Goal: Information Seeking & Learning: Learn about a topic

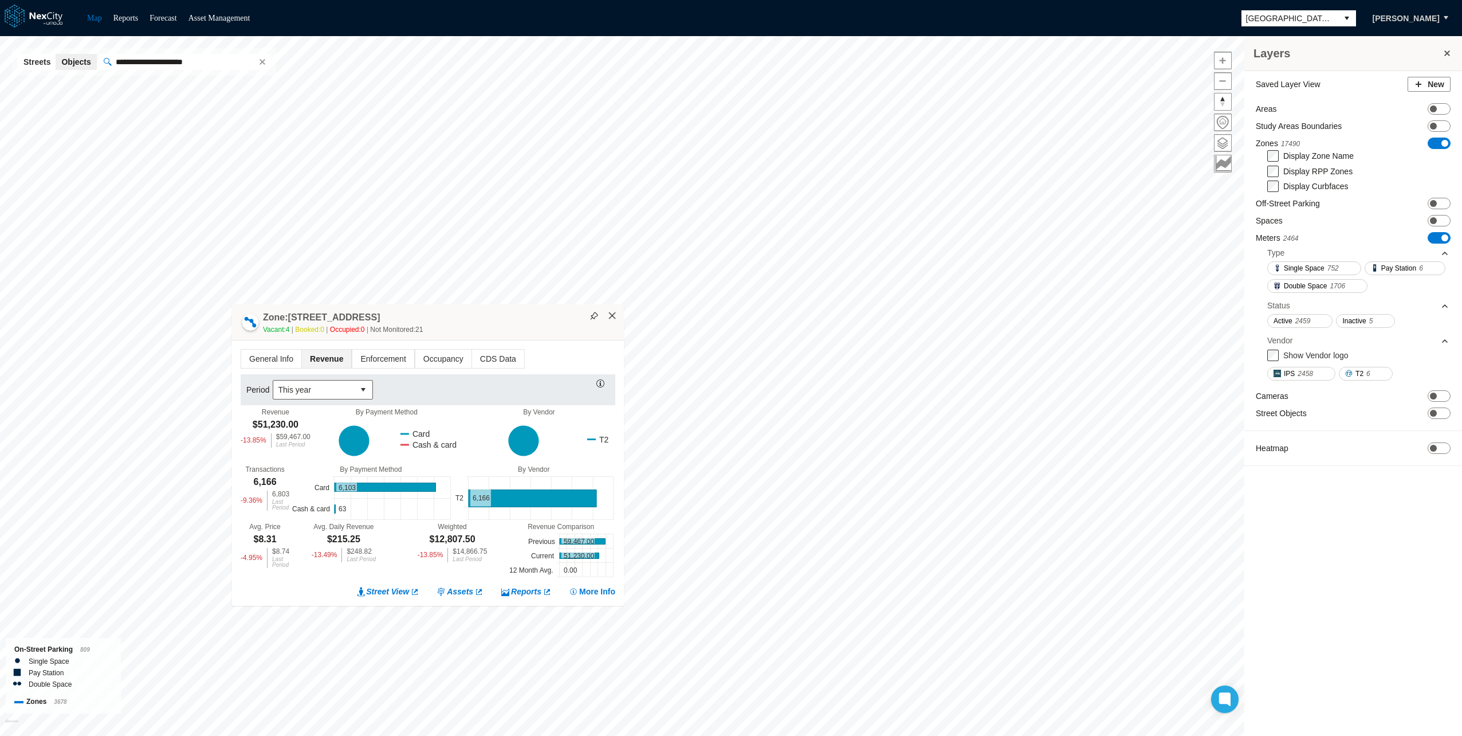
click at [616, 314] on button "×" at bounding box center [612, 316] width 10 height 10
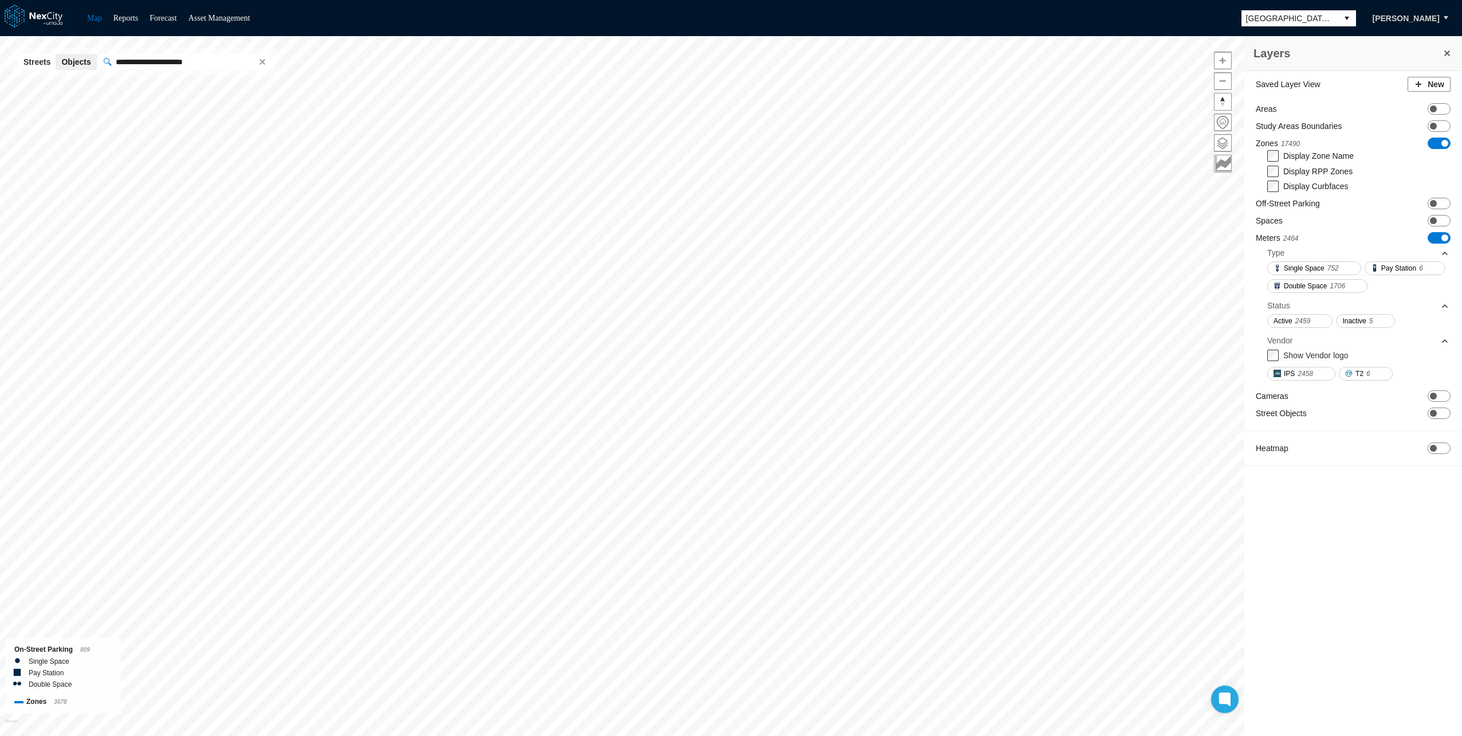
click at [1435, 196] on div "Saved Layer View New Areas ON OFF Study Areas Boundaries ON OFF Zones 17490 ON …" at bounding box center [1353, 274] width 218 height 406
click at [1436, 202] on span at bounding box center [1433, 203] width 7 height 7
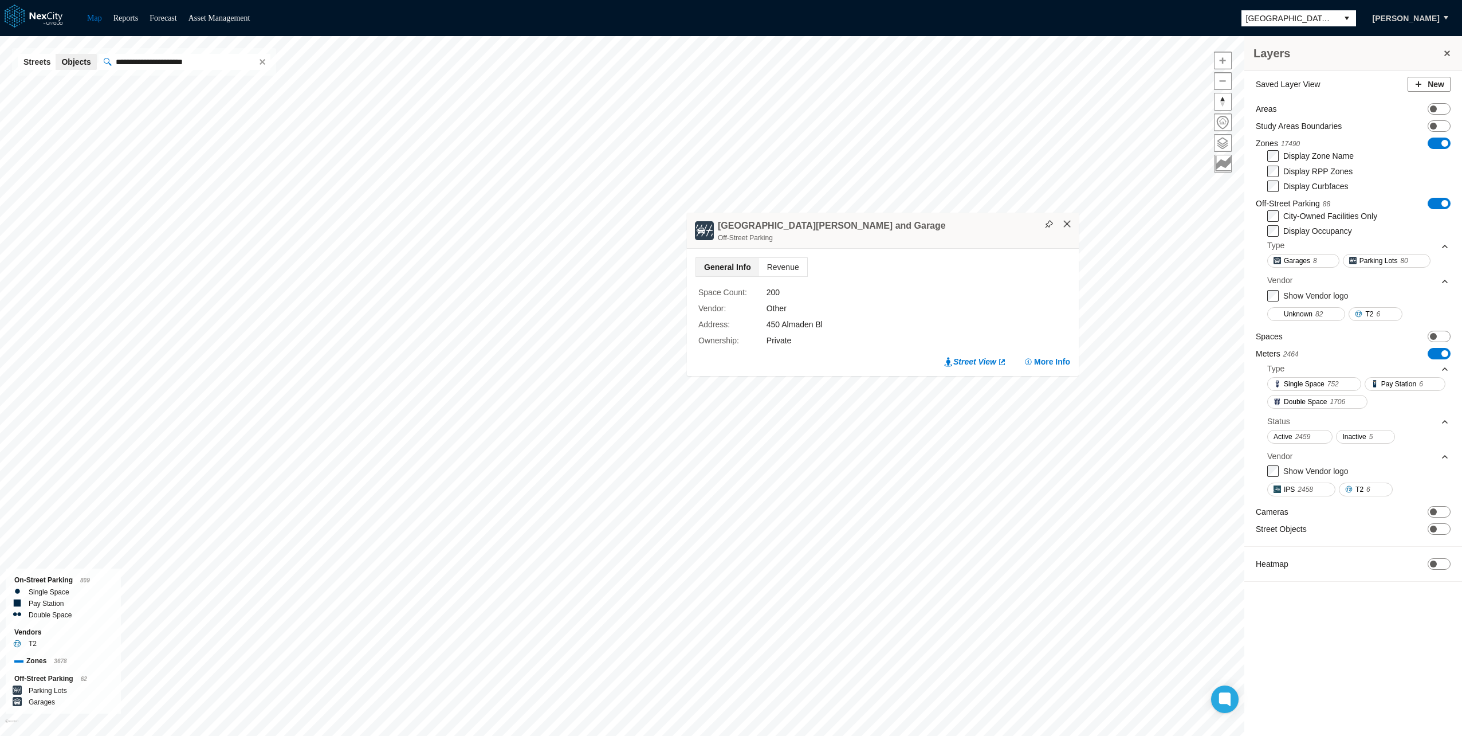
click at [1072, 222] on button "×" at bounding box center [1067, 224] width 10 height 10
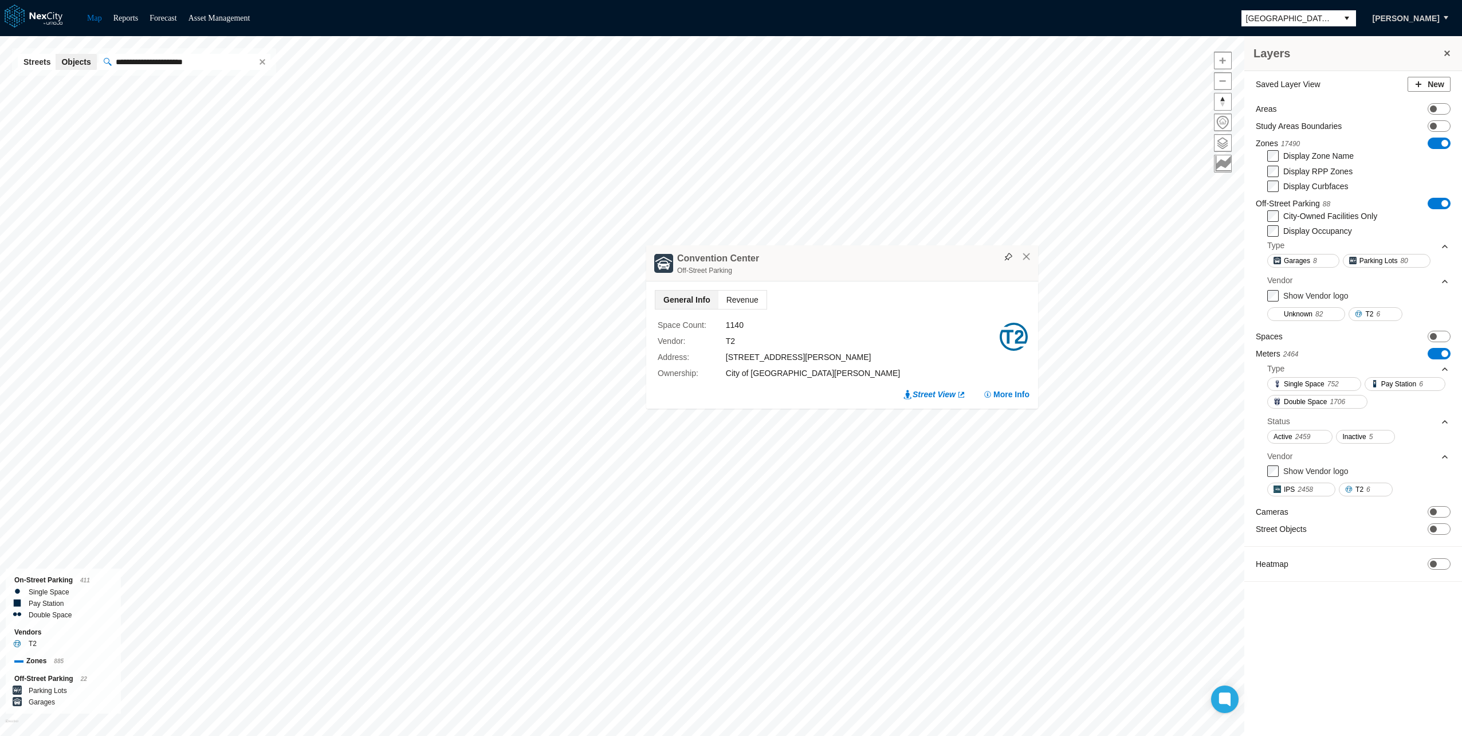
click at [736, 298] on span "Revenue" at bounding box center [742, 299] width 48 height 18
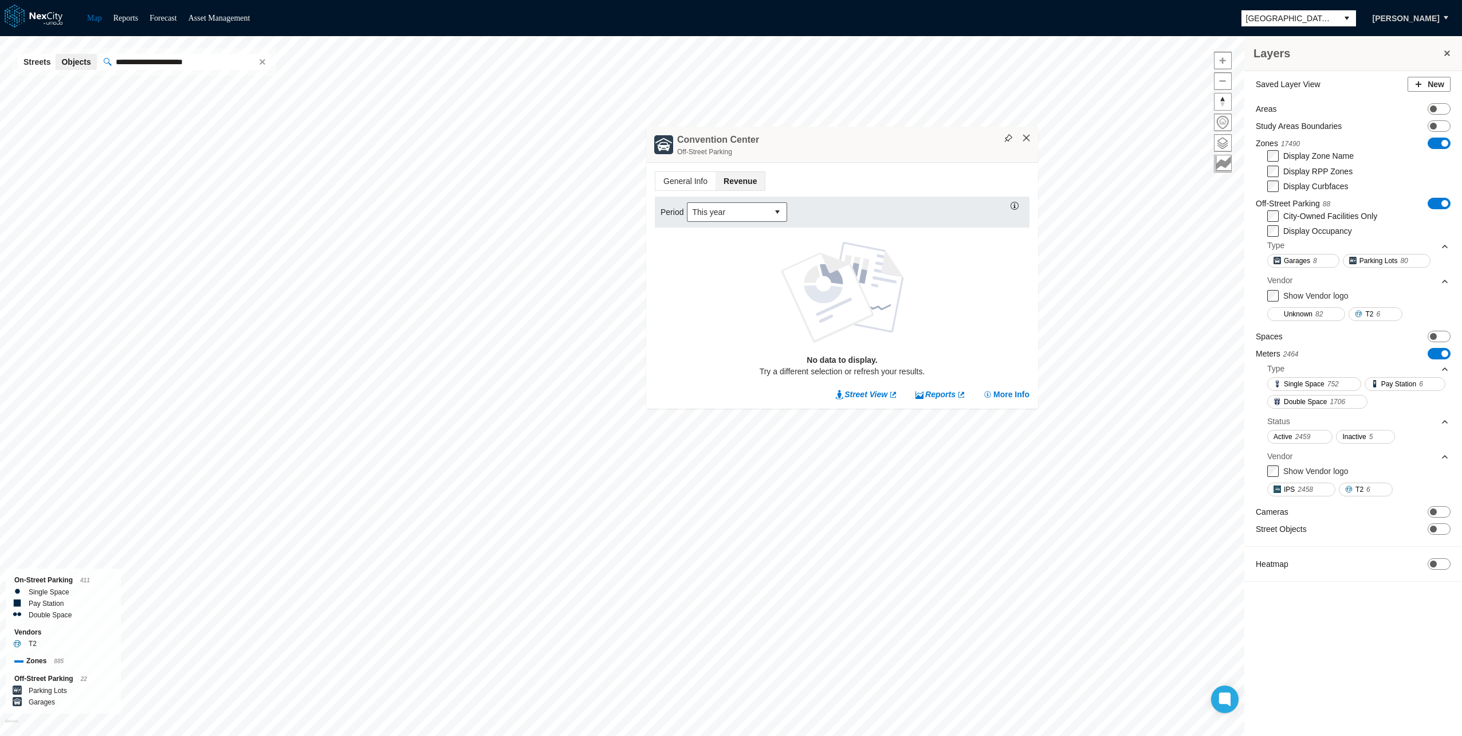
click at [1031, 139] on button "×" at bounding box center [1027, 138] width 10 height 10
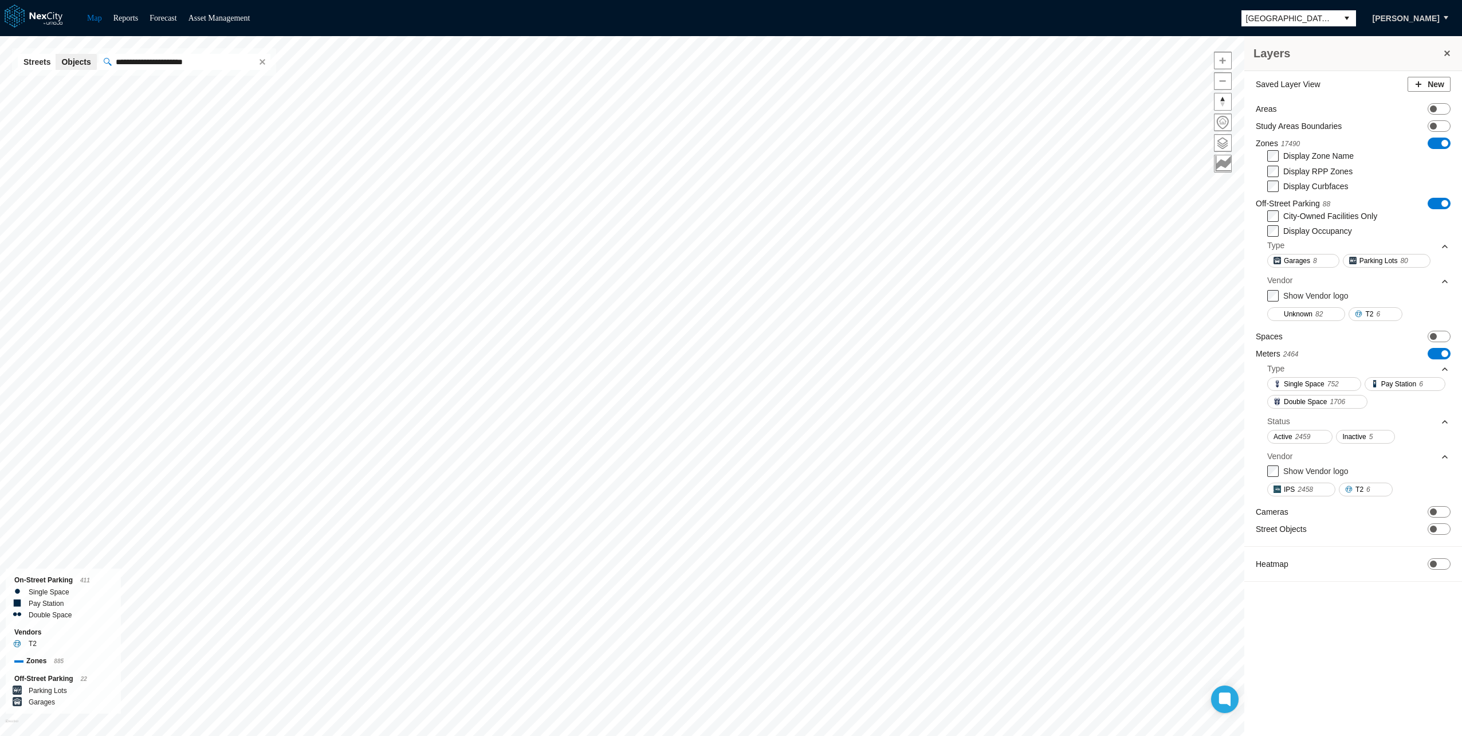
click at [192, 60] on input "**********" at bounding box center [182, 62] width 143 height 16
paste input "text"
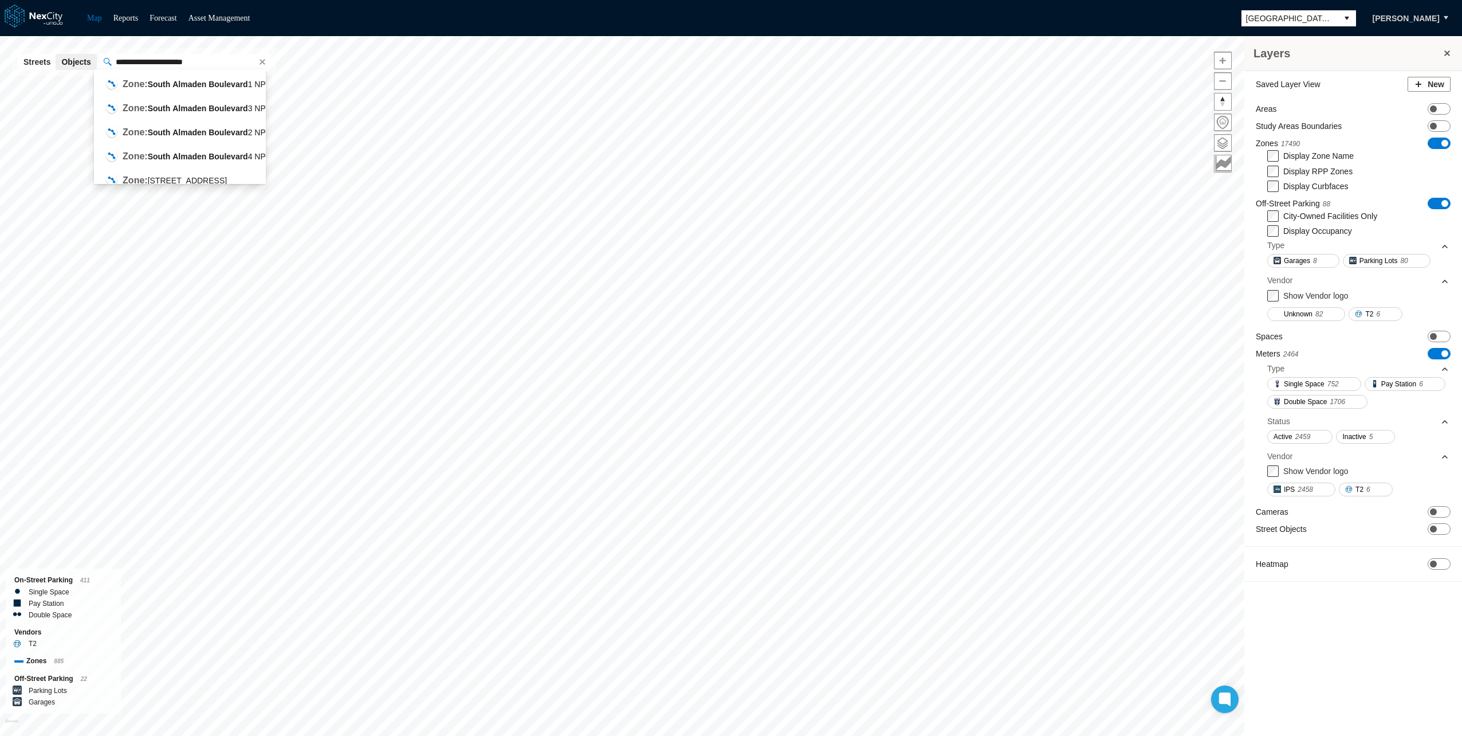
click at [213, 58] on input "**********" at bounding box center [182, 62] width 143 height 16
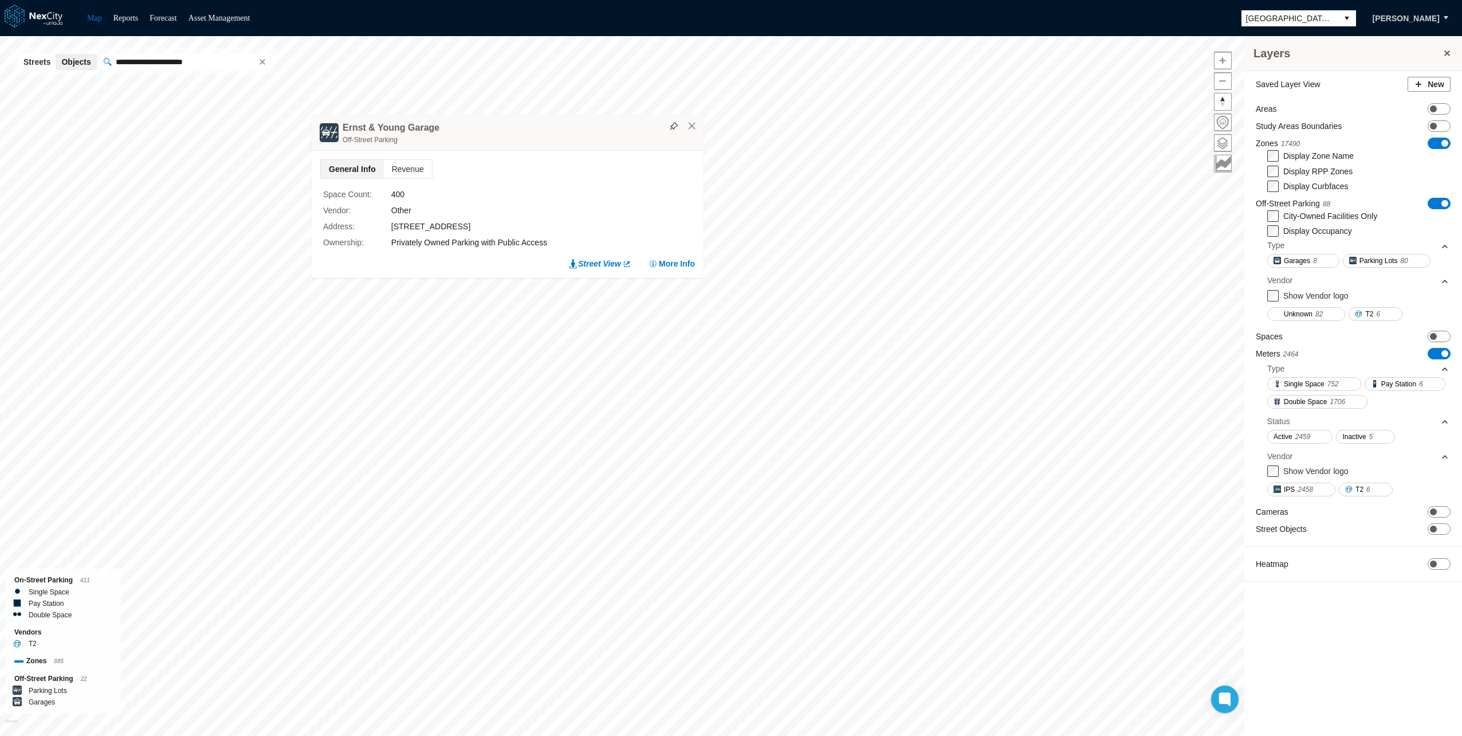
drag, startPoint x: 536, startPoint y: 268, endPoint x: 477, endPoint y: 107, distance: 170.9
click at [477, 115] on div "Ernst & Young Garage Off-Street Parking" at bounding box center [508, 133] width 392 height 36
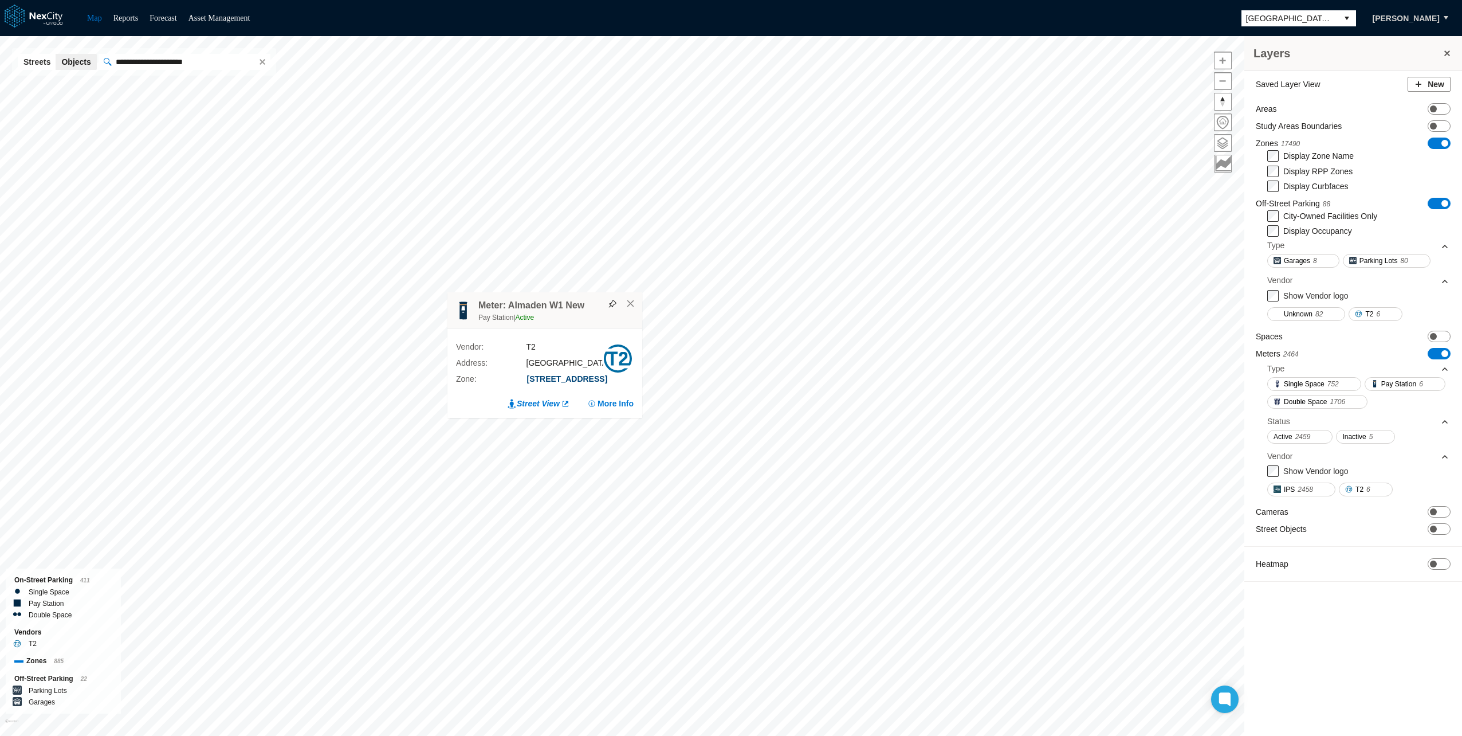
click at [560, 373] on button "[STREET_ADDRESS]" at bounding box center [568, 379] width 82 height 12
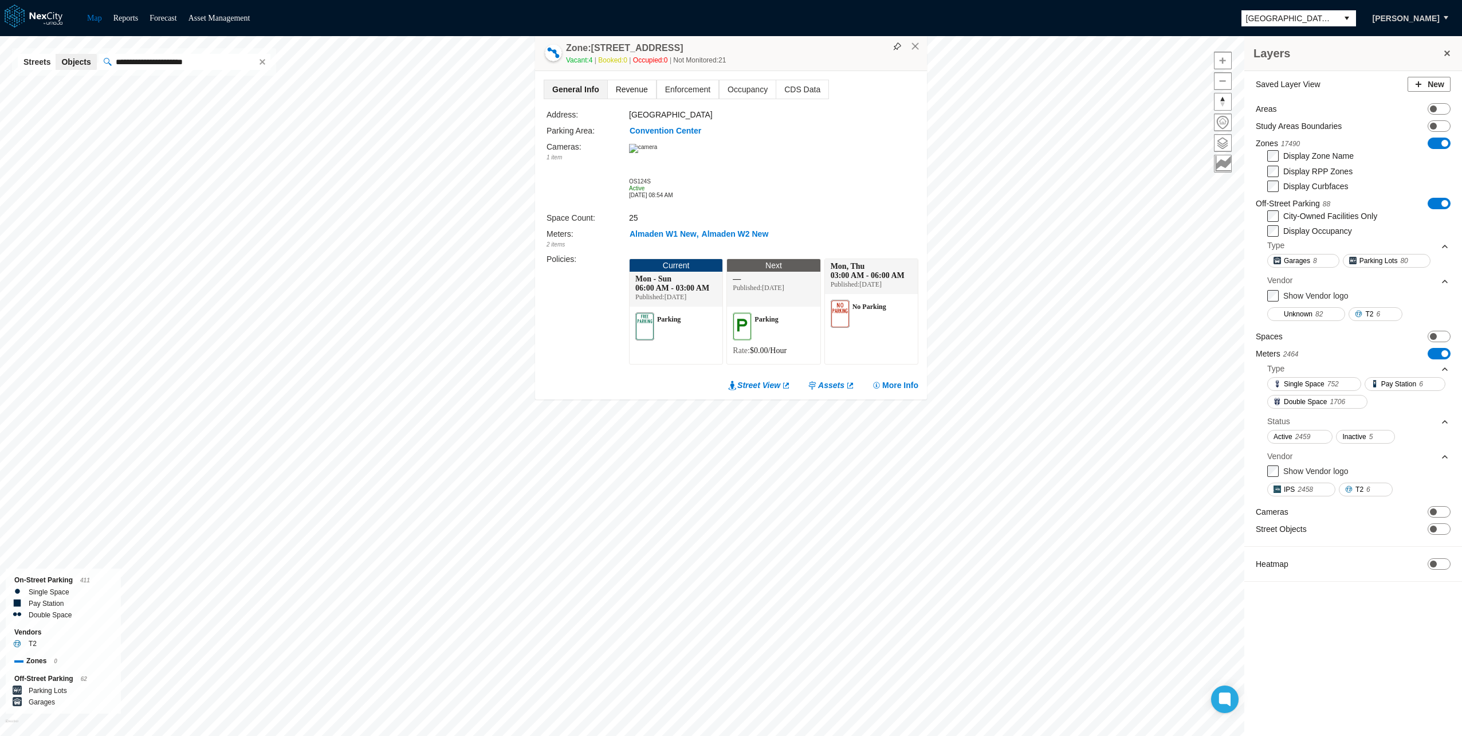
click at [629, 86] on span "Revenue" at bounding box center [632, 89] width 48 height 18
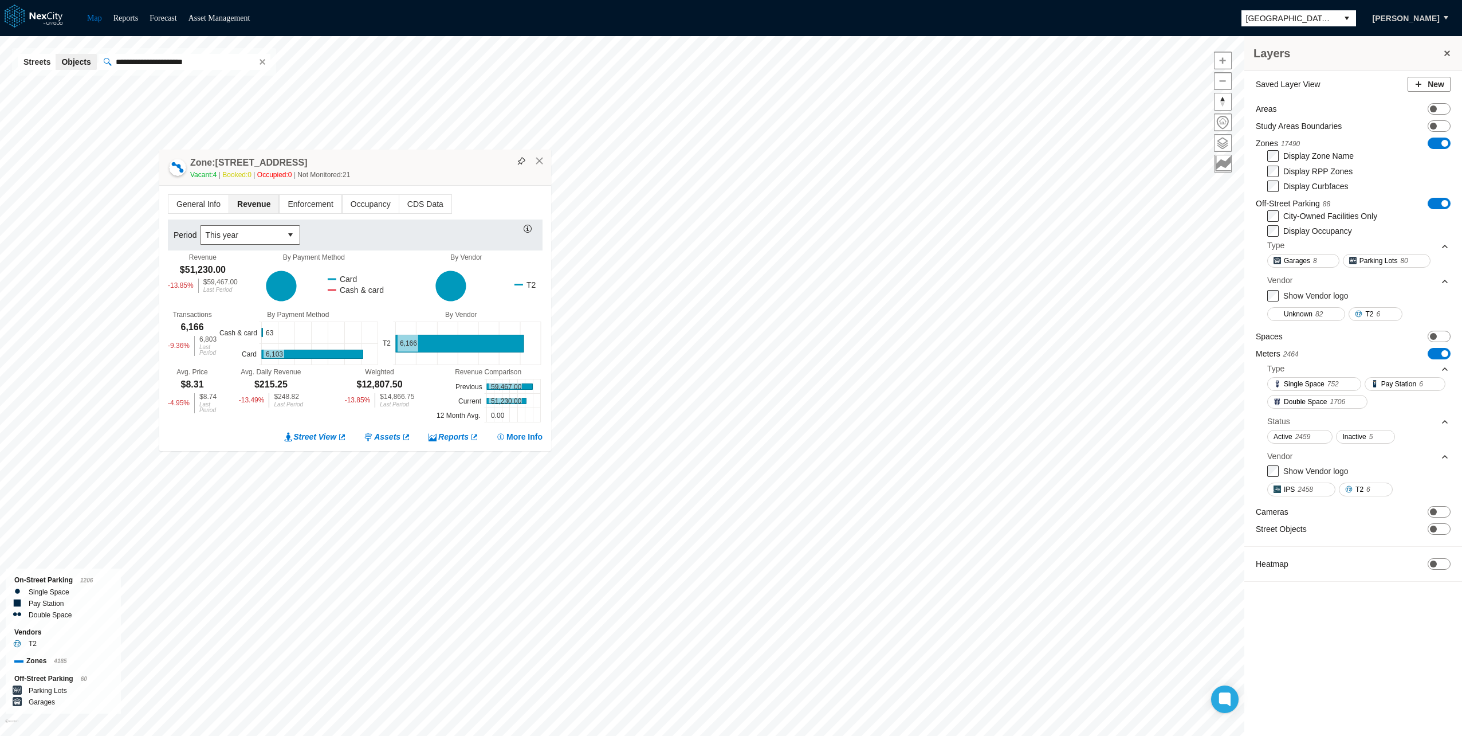
drag, startPoint x: 787, startPoint y: 125, endPoint x: 419, endPoint y: 176, distance: 372.0
click at [419, 176] on div "Zone: [STREET_ADDRESS][GEOGRAPHIC_DATA]-PZ Vacant: 4 Booked: 0 Occupied: 0 Not …" at bounding box center [355, 168] width 392 height 36
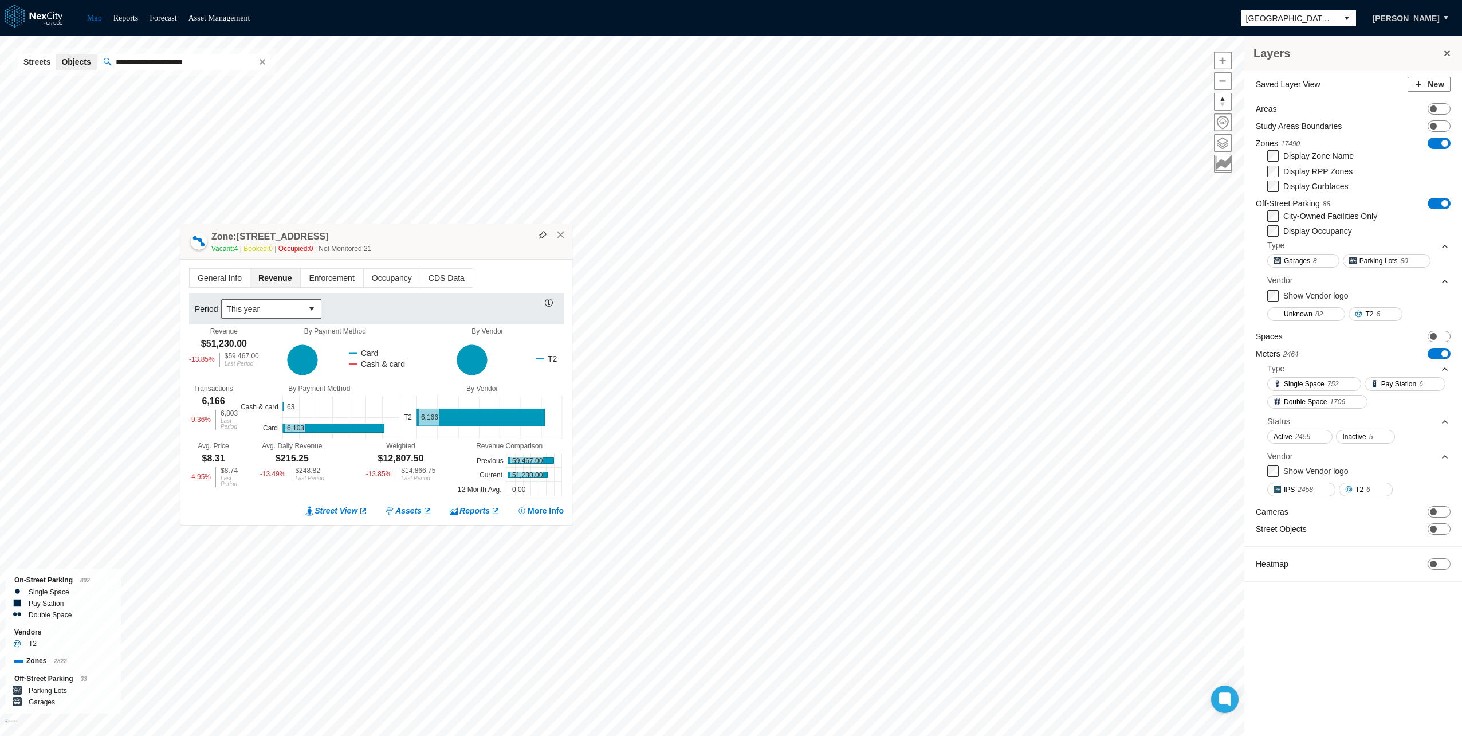
drag, startPoint x: 266, startPoint y: 205, endPoint x: 476, endPoint y: 234, distance: 212.2
click at [476, 234] on div "Zone: [STREET_ADDRESS][GEOGRAPHIC_DATA]-PZ Vacant: 4 Booked: 0 Occupied: 0 Not …" at bounding box center [376, 241] width 392 height 36
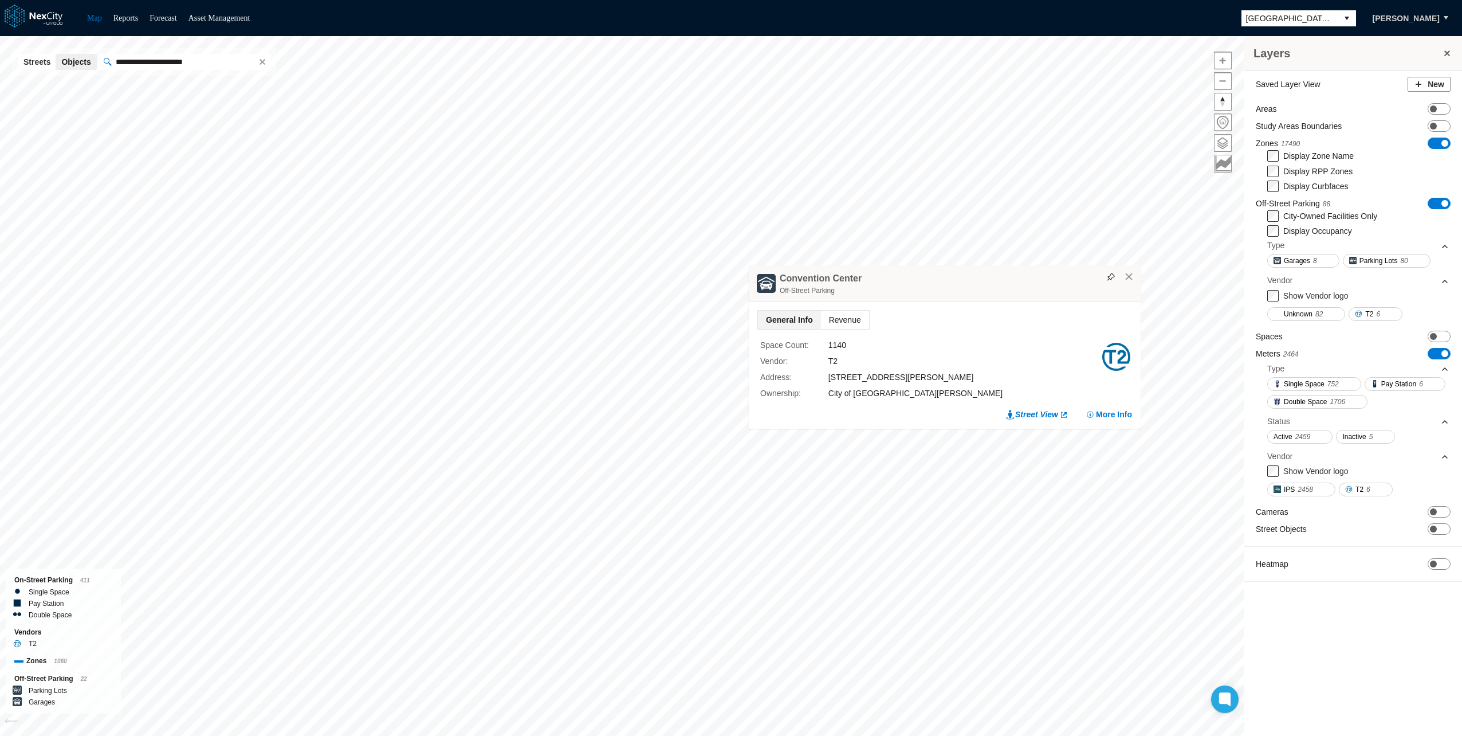
click at [838, 320] on span "Revenue" at bounding box center [845, 320] width 48 height 18
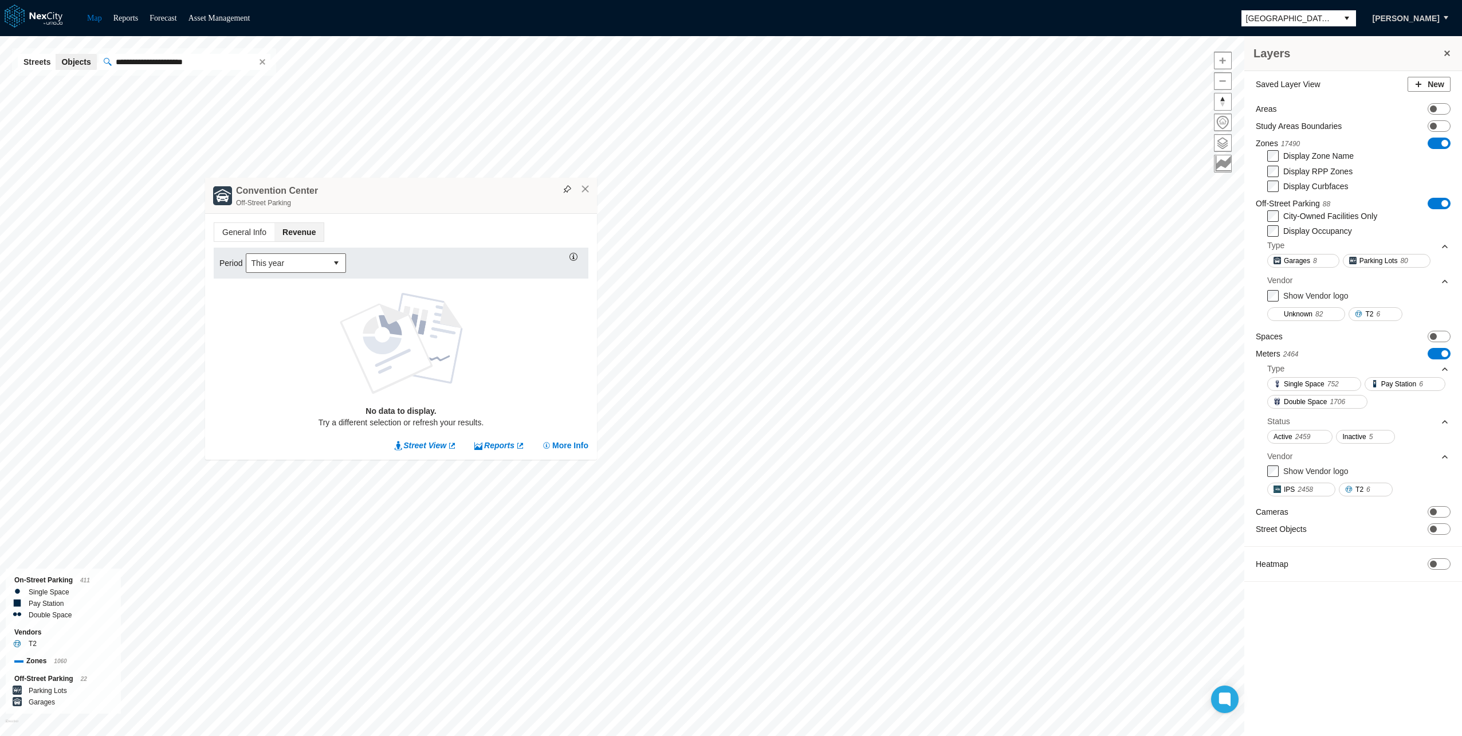
drag, startPoint x: 987, startPoint y: 168, endPoint x: 480, endPoint y: 200, distance: 508.0
click at [459, 196] on div "[GEOGRAPHIC_DATA] Off-Street Parking" at bounding box center [401, 196] width 392 height 36
click at [303, 264] on span "This year" at bounding box center [286, 263] width 72 height 11
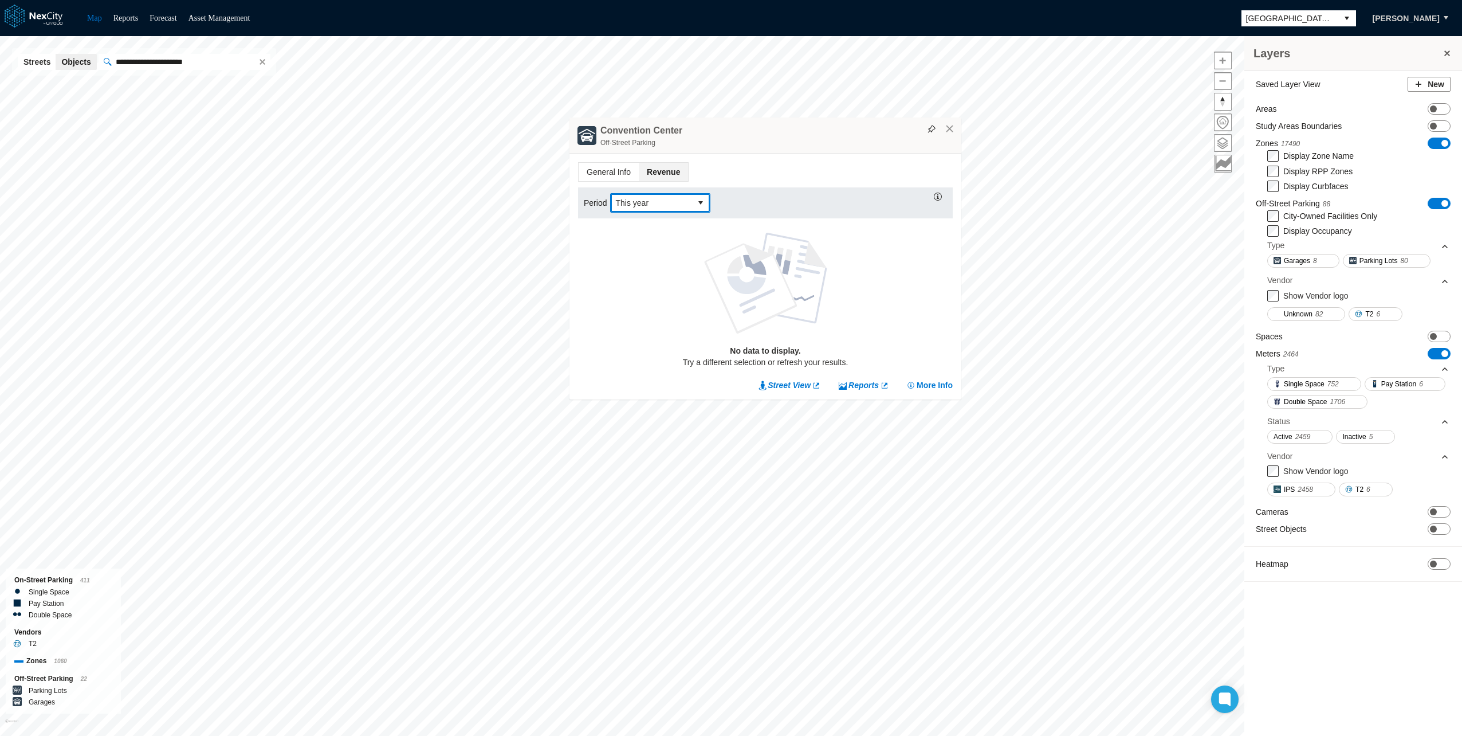
drag, startPoint x: 458, startPoint y: 193, endPoint x: 825, endPoint y: 132, distance: 372.2
click at [825, 132] on div "[GEOGRAPHIC_DATA] Off-Street Parking" at bounding box center [765, 135] width 392 height 36
click at [950, 129] on button "×" at bounding box center [951, 129] width 10 height 10
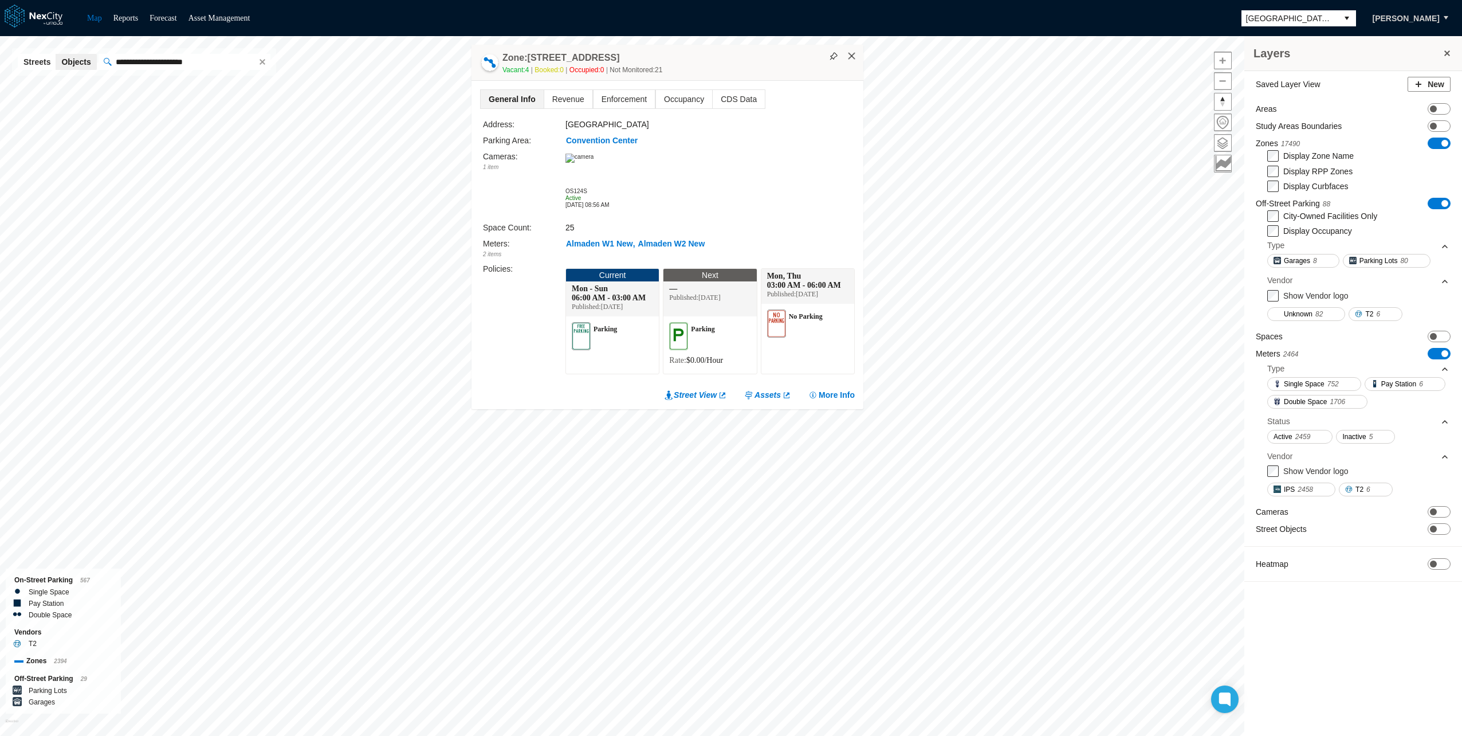
click at [850, 51] on button "×" at bounding box center [852, 56] width 10 height 10
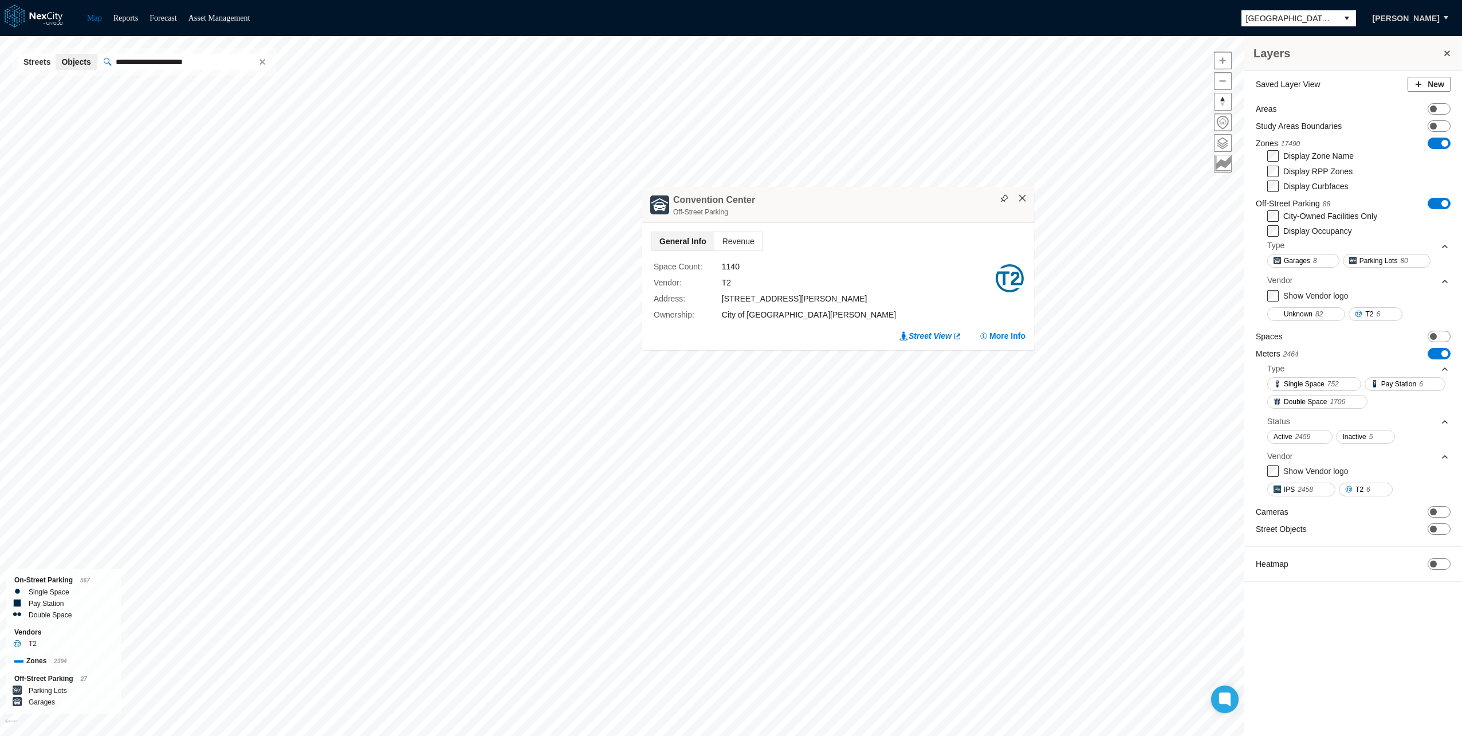
click at [1023, 198] on button "×" at bounding box center [1023, 198] width 10 height 10
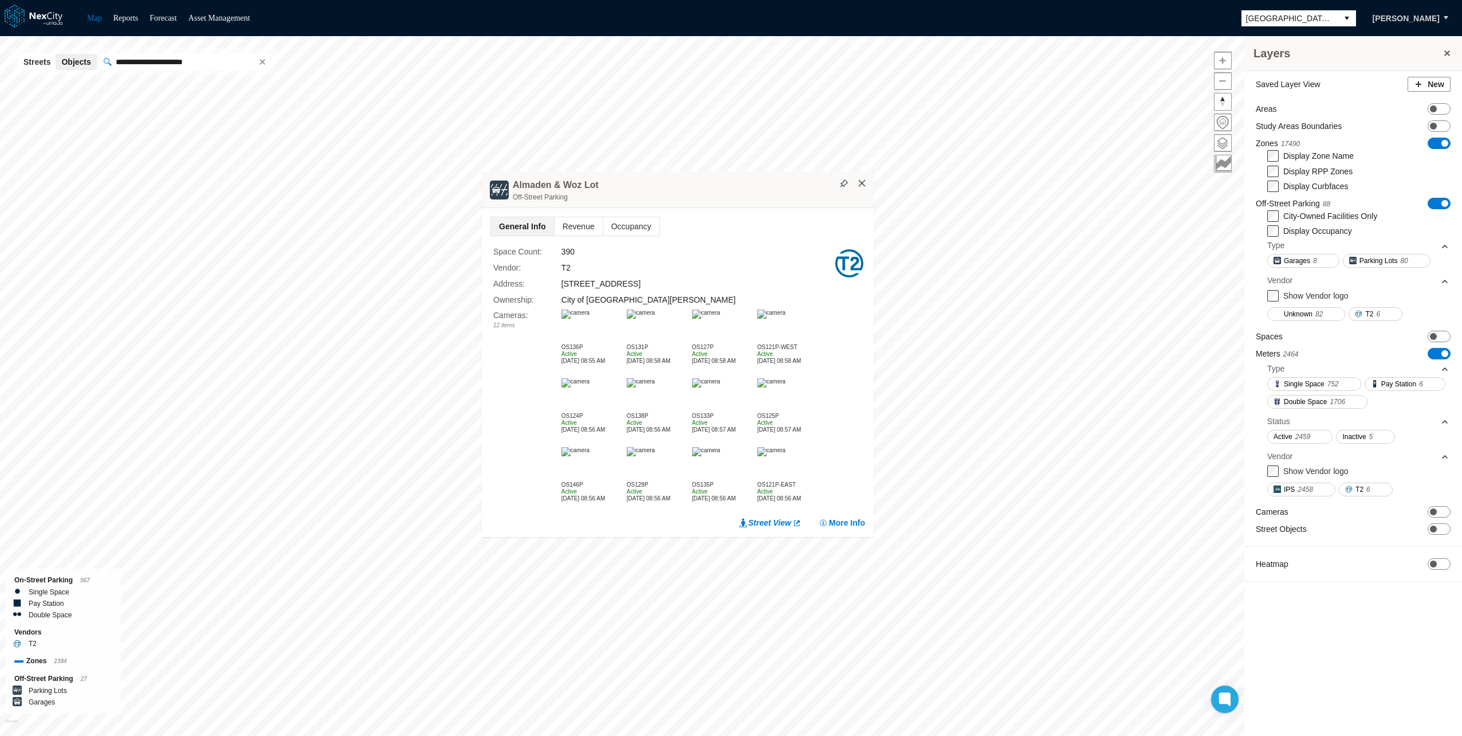
click at [861, 186] on button "×" at bounding box center [862, 183] width 10 height 10
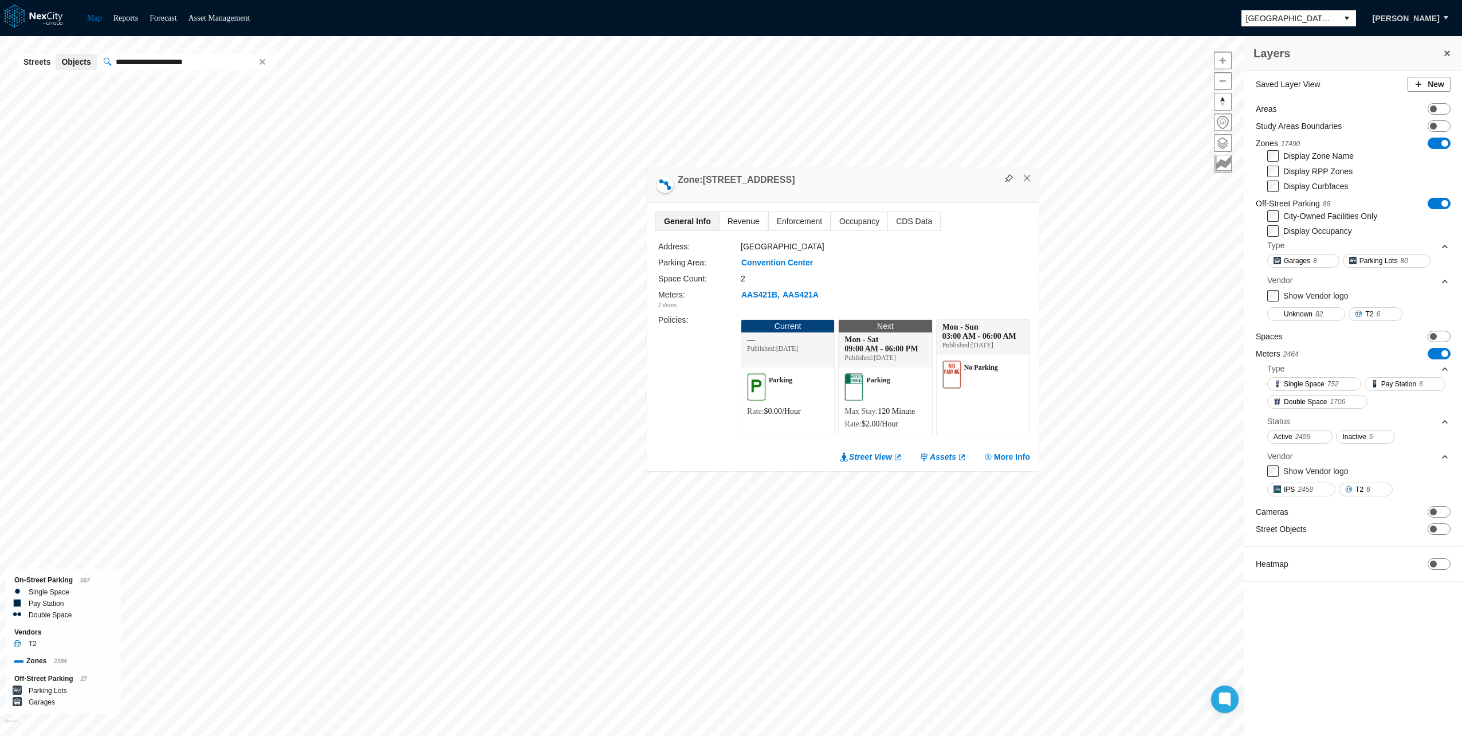
click at [745, 224] on span "Revenue" at bounding box center [744, 221] width 48 height 18
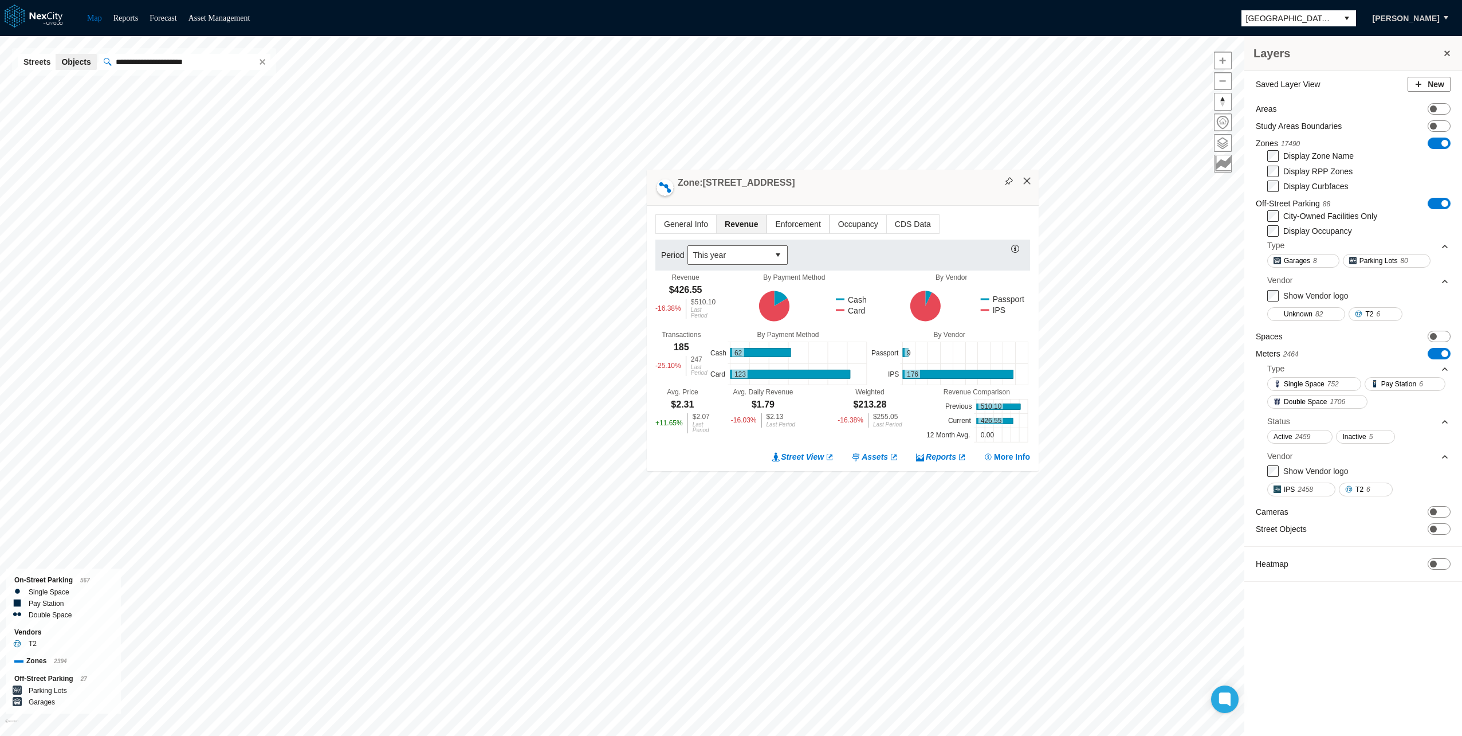
click at [1027, 180] on button "×" at bounding box center [1027, 181] width 10 height 10
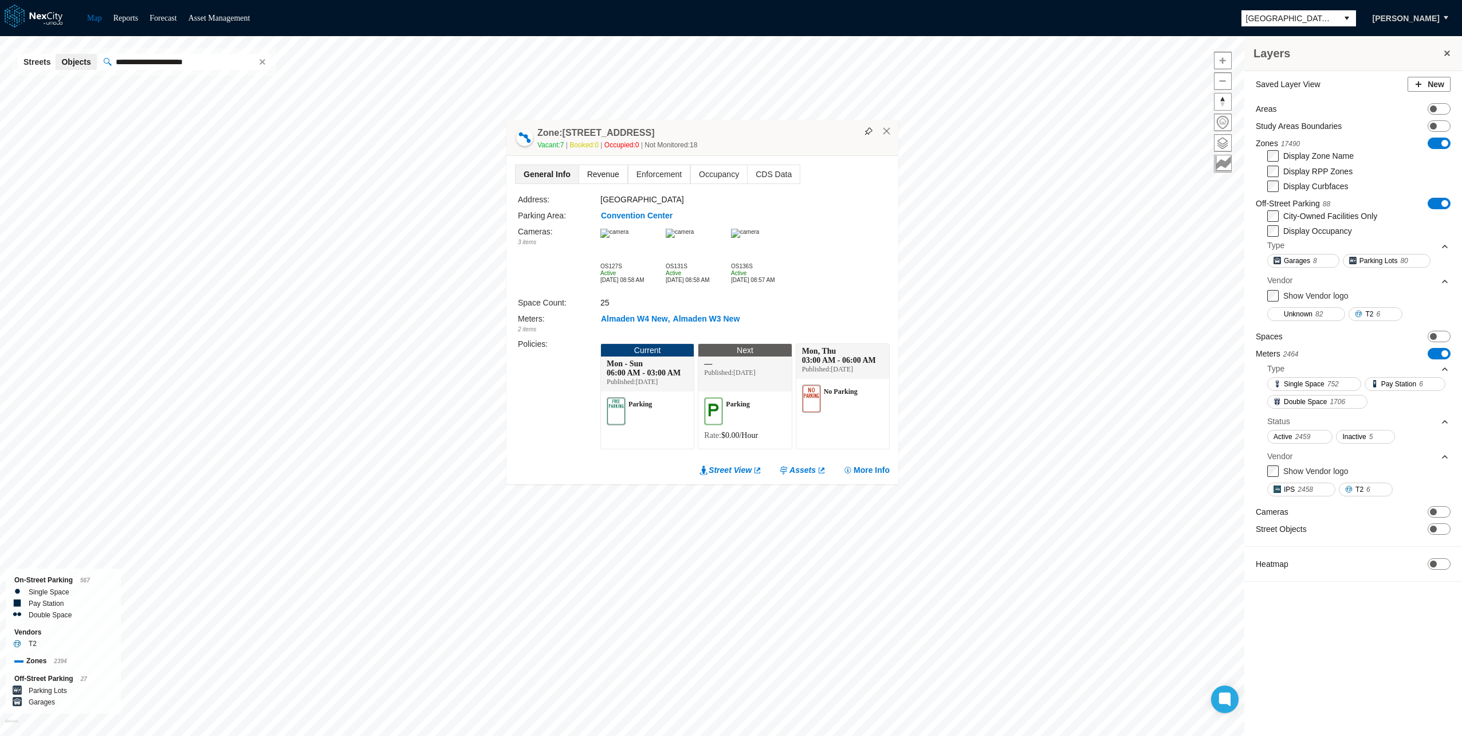
click at [614, 174] on span "Revenue" at bounding box center [603, 174] width 48 height 18
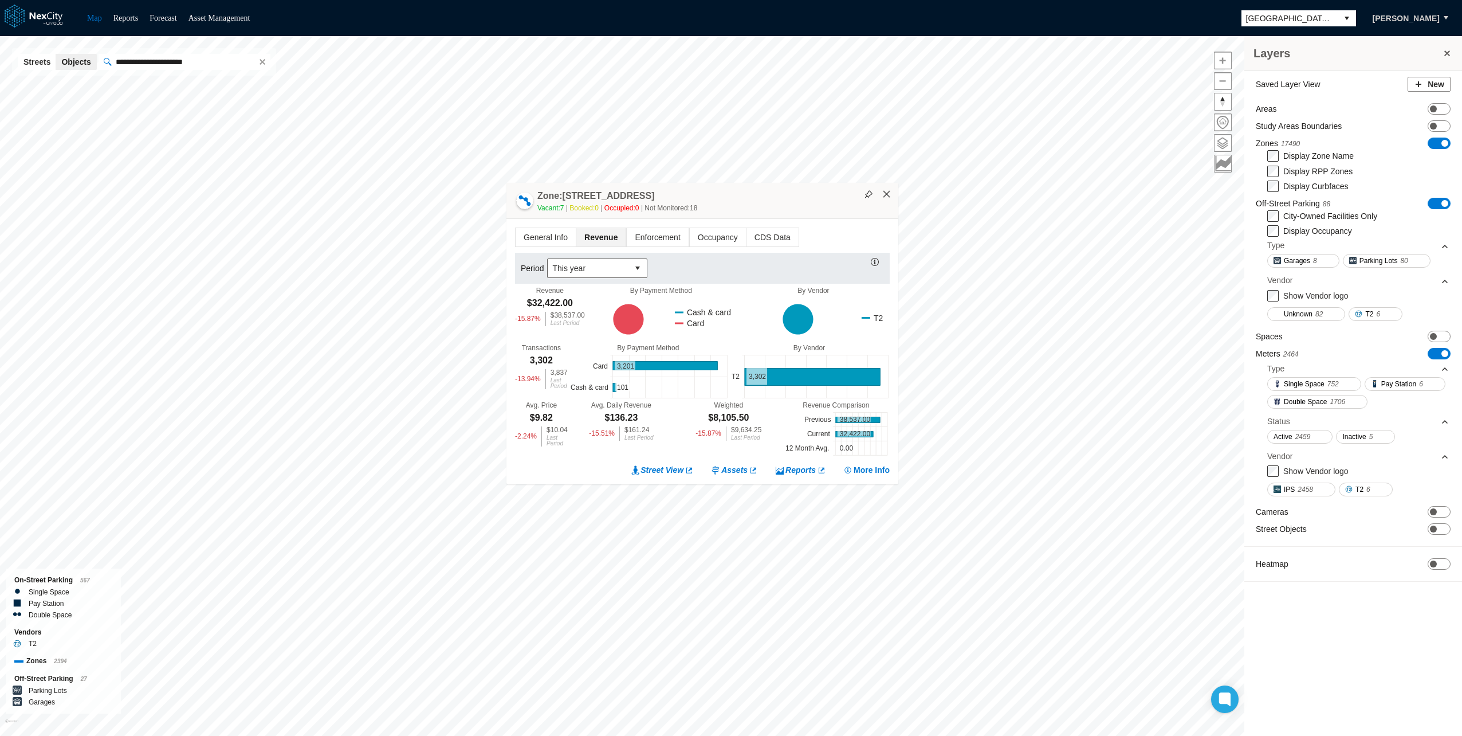
click at [887, 197] on button "×" at bounding box center [887, 194] width 10 height 10
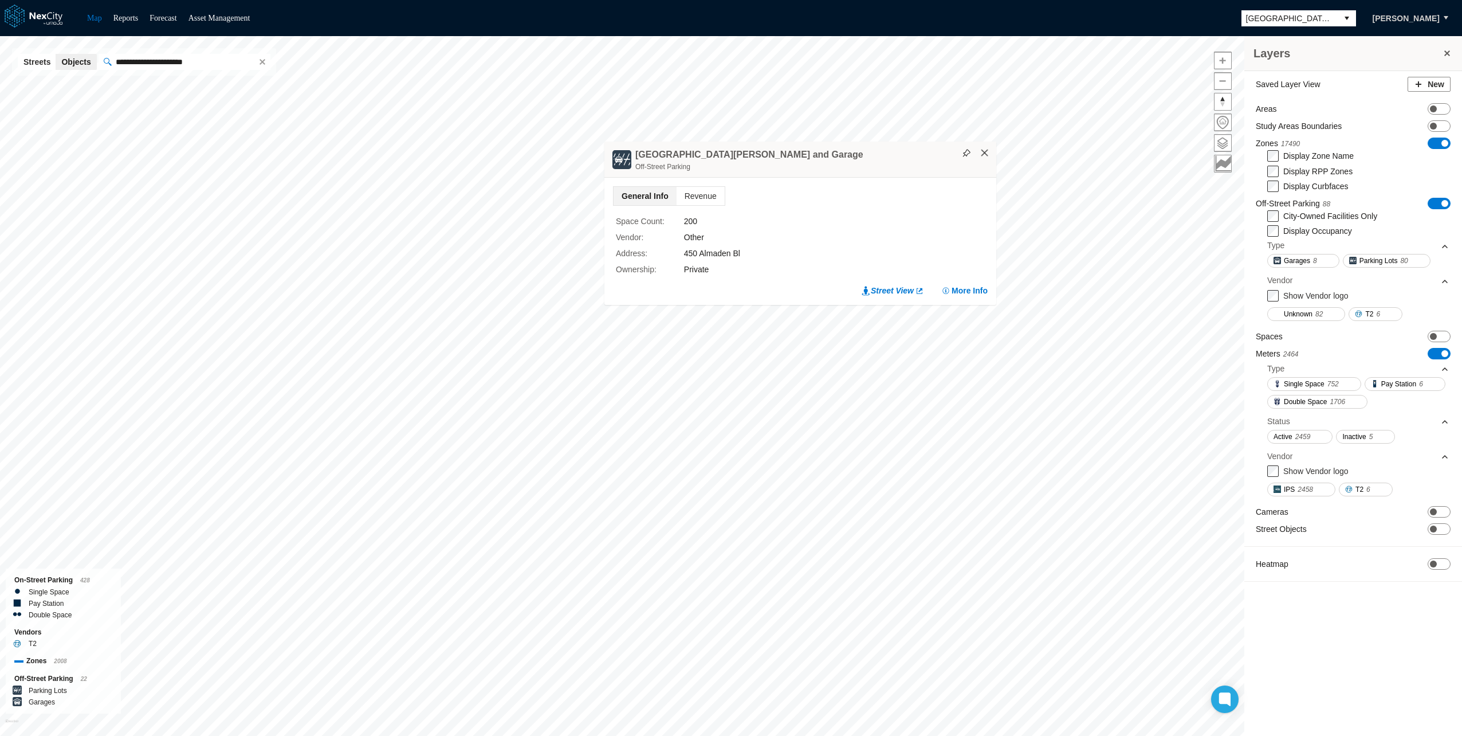
click at [988, 157] on button "×" at bounding box center [985, 153] width 10 height 10
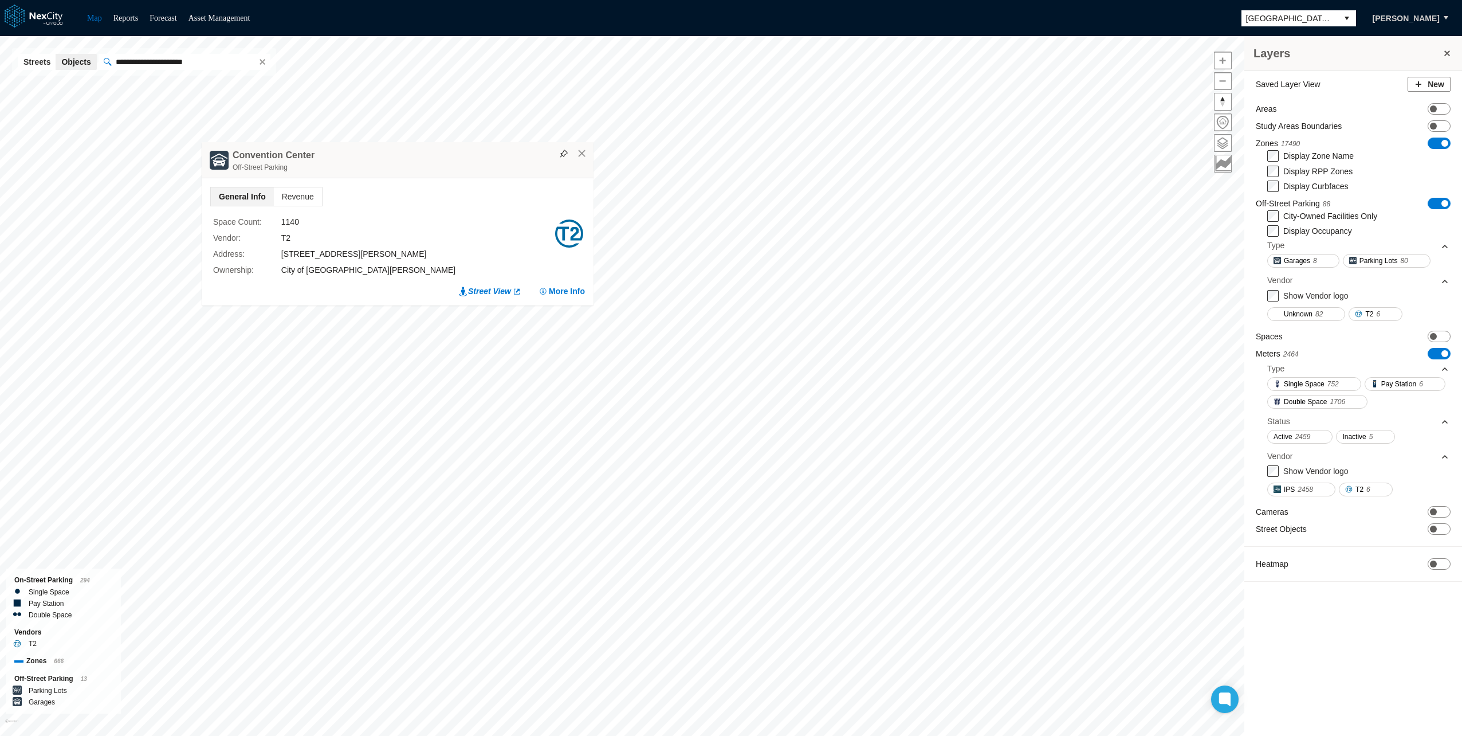
drag, startPoint x: 808, startPoint y: 167, endPoint x: 406, endPoint y: 152, distance: 401.9
click at [406, 152] on div "[GEOGRAPHIC_DATA] Off-Street Parking" at bounding box center [398, 160] width 392 height 36
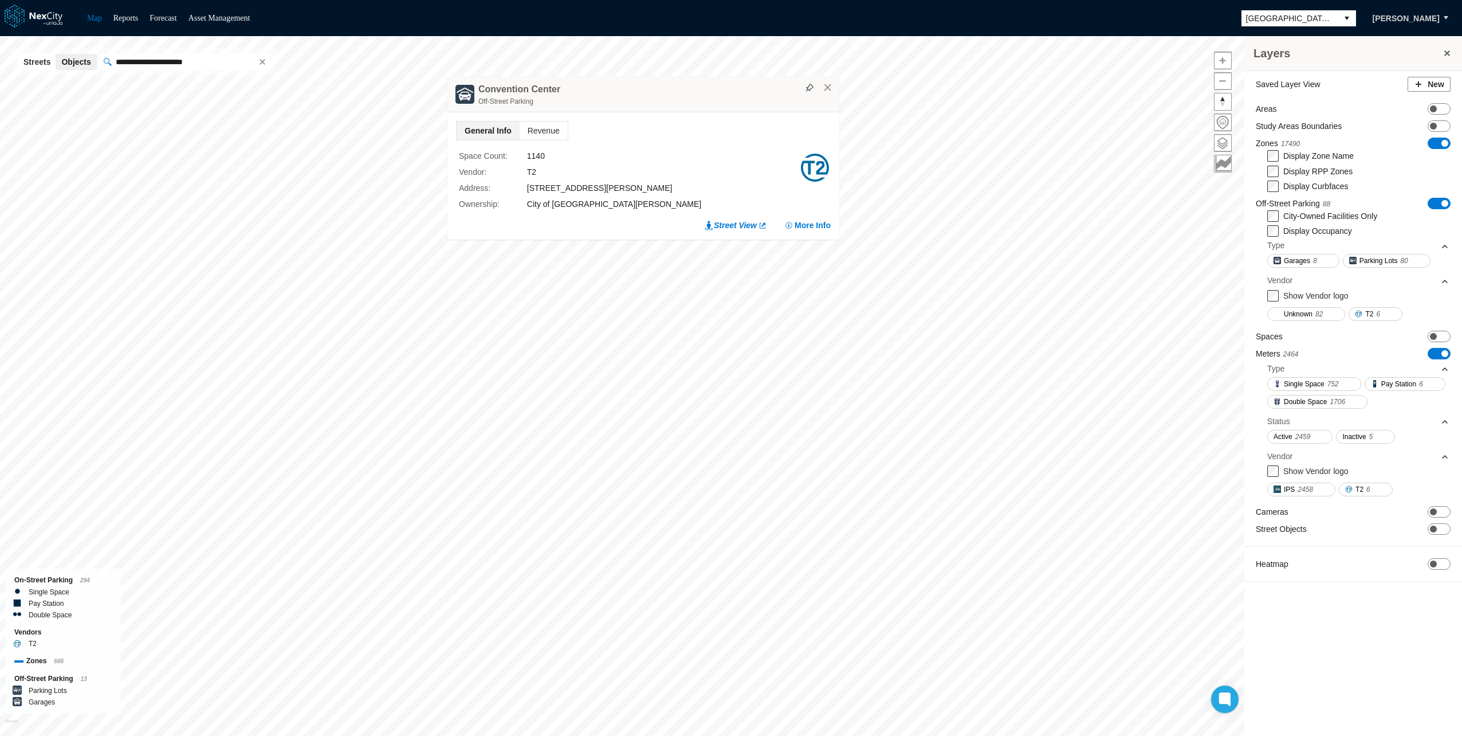
drag, startPoint x: 474, startPoint y: 158, endPoint x: 720, endPoint y: 92, distance: 254.5
click at [720, 92] on div "[GEOGRAPHIC_DATA] Off-Street Parking" at bounding box center [643, 94] width 392 height 36
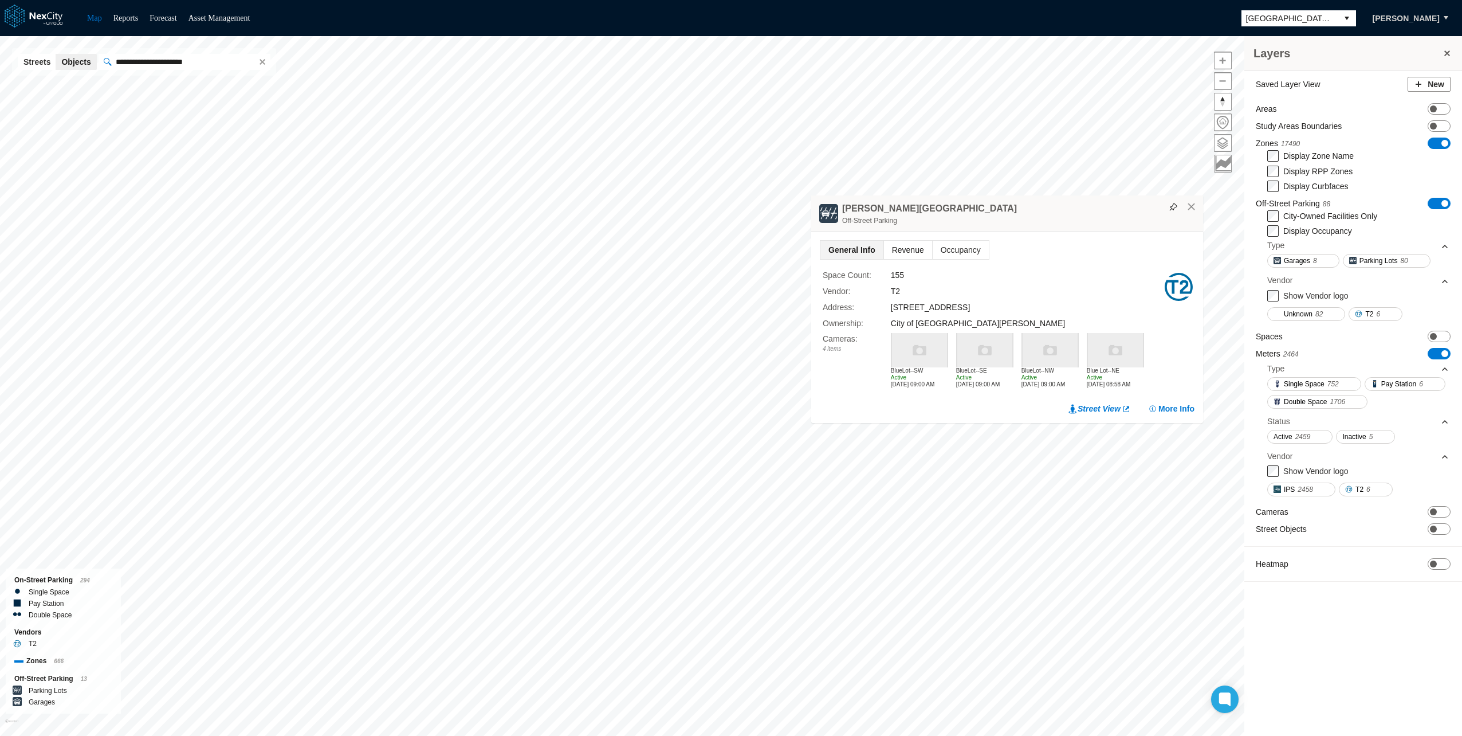
click at [895, 248] on span "Revenue" at bounding box center [908, 250] width 48 height 18
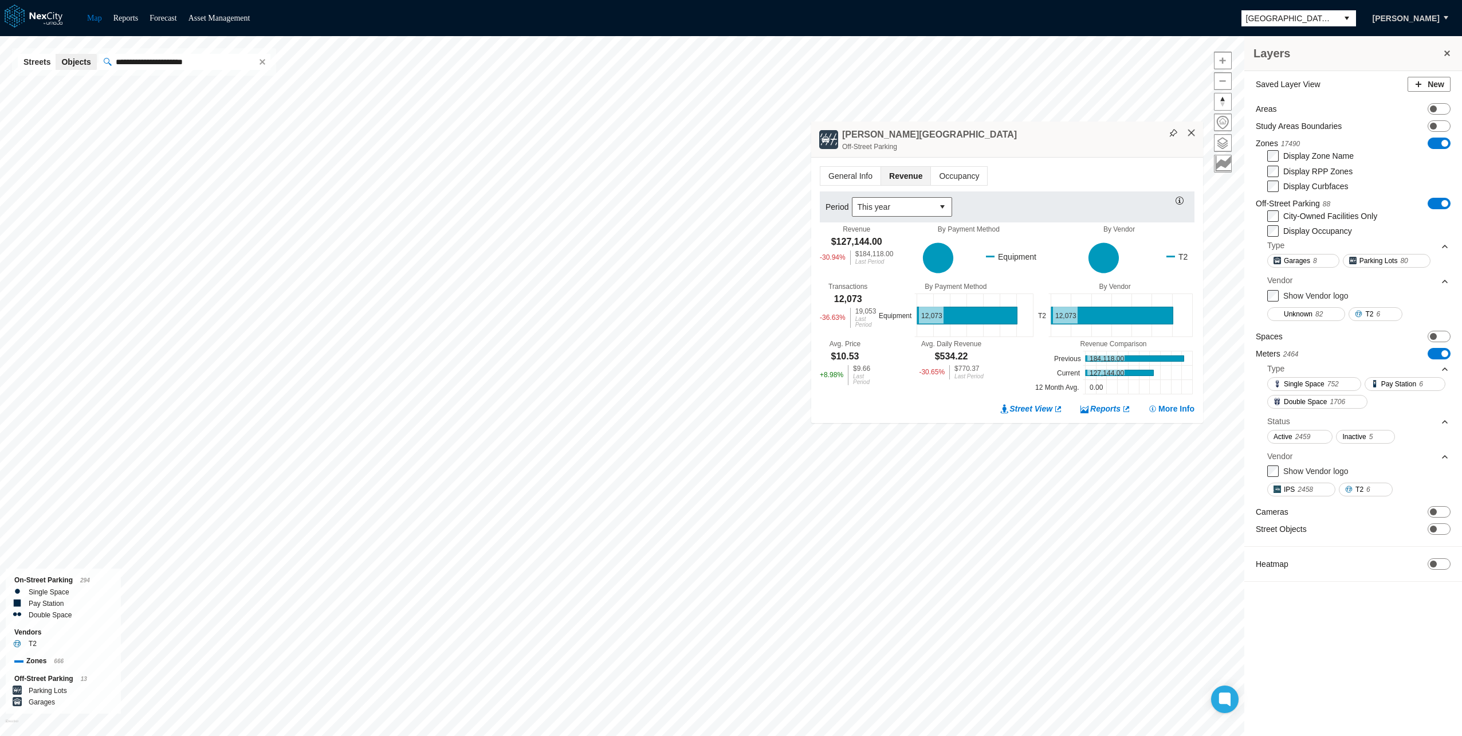
click at [1192, 133] on button "×" at bounding box center [1192, 133] width 10 height 10
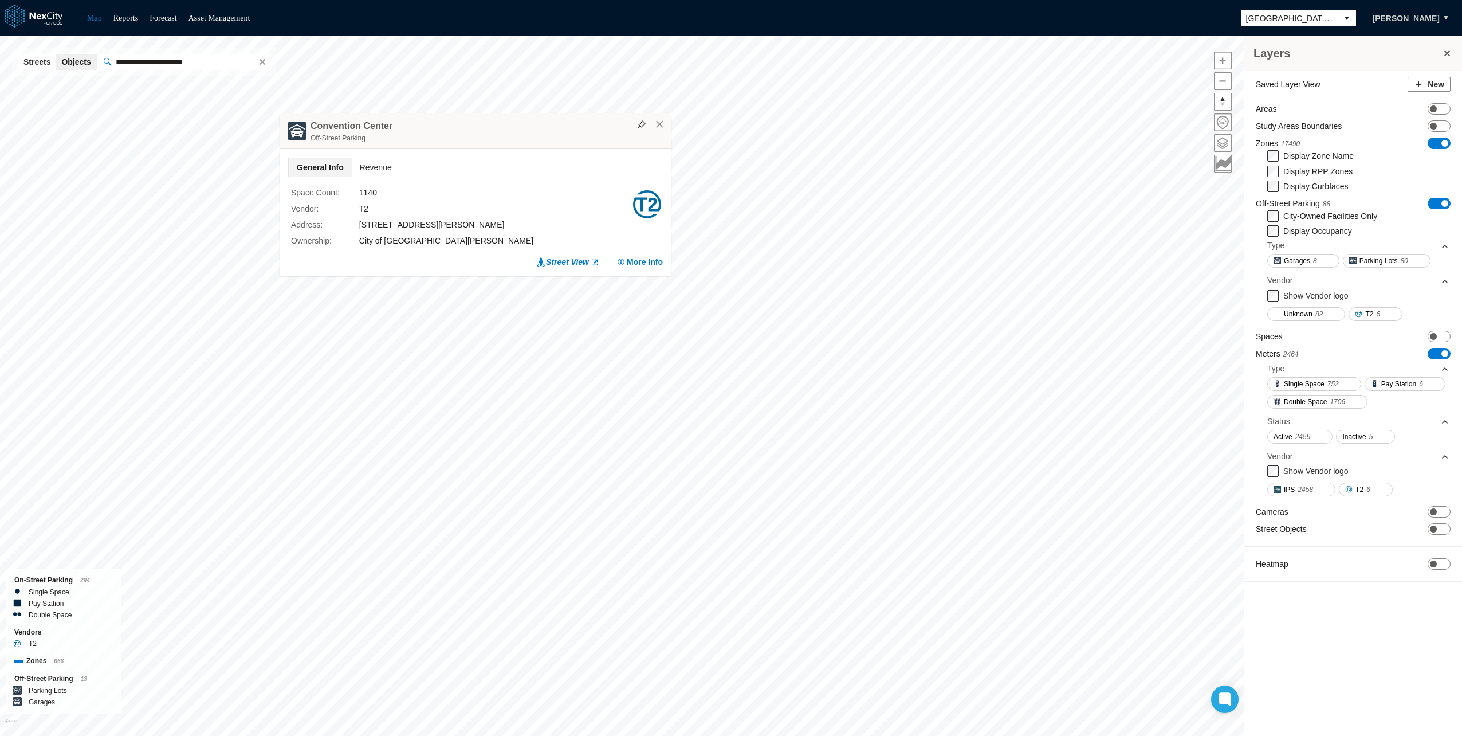
drag, startPoint x: 816, startPoint y: 172, endPoint x: 495, endPoint y: 129, distance: 323.8
click at [495, 129] on div "[GEOGRAPHIC_DATA] Off-Street Parking" at bounding box center [476, 131] width 392 height 36
click at [664, 125] on button "×" at bounding box center [660, 124] width 10 height 10
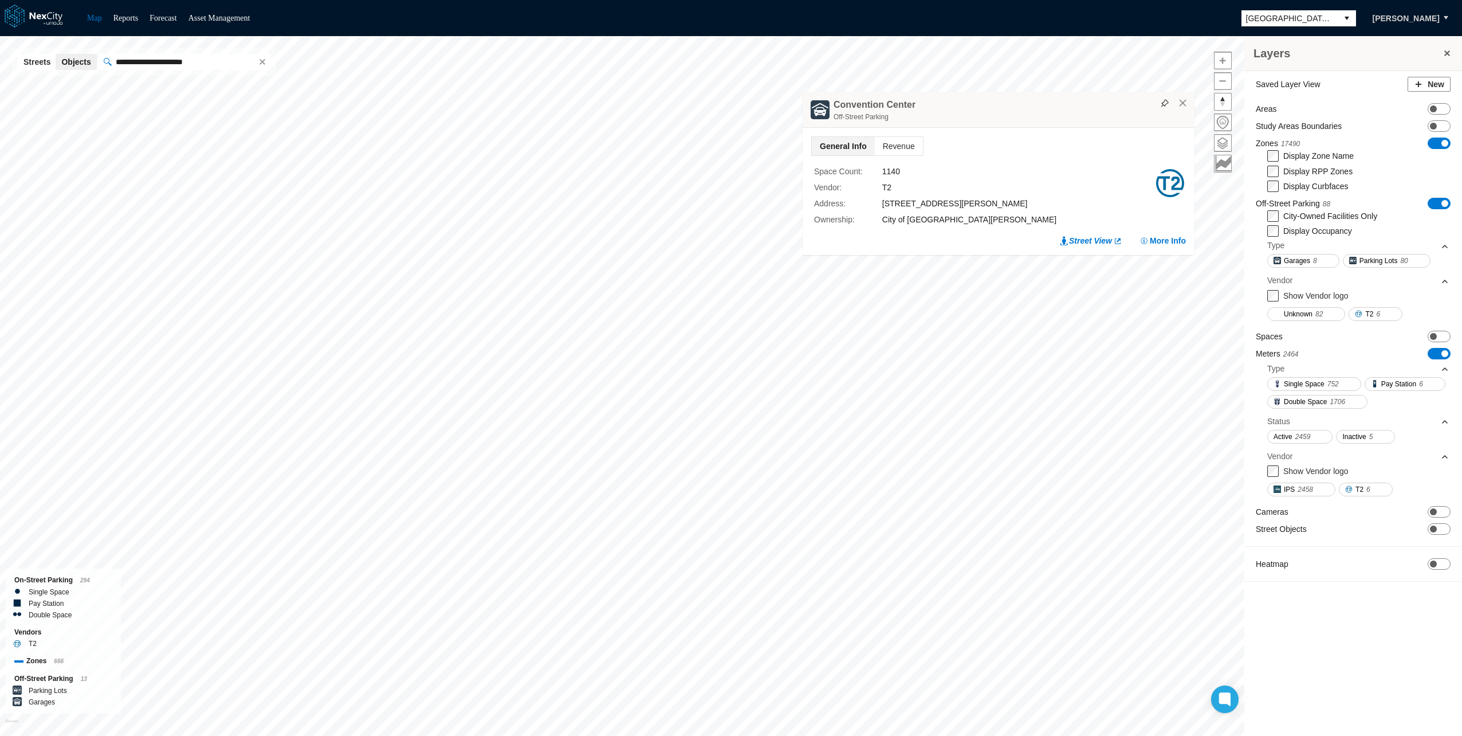
drag, startPoint x: 794, startPoint y: 176, endPoint x: 1044, endPoint y: 96, distance: 262.5
click at [1044, 96] on div "[GEOGRAPHIC_DATA] Off-Street Parking" at bounding box center [999, 110] width 392 height 36
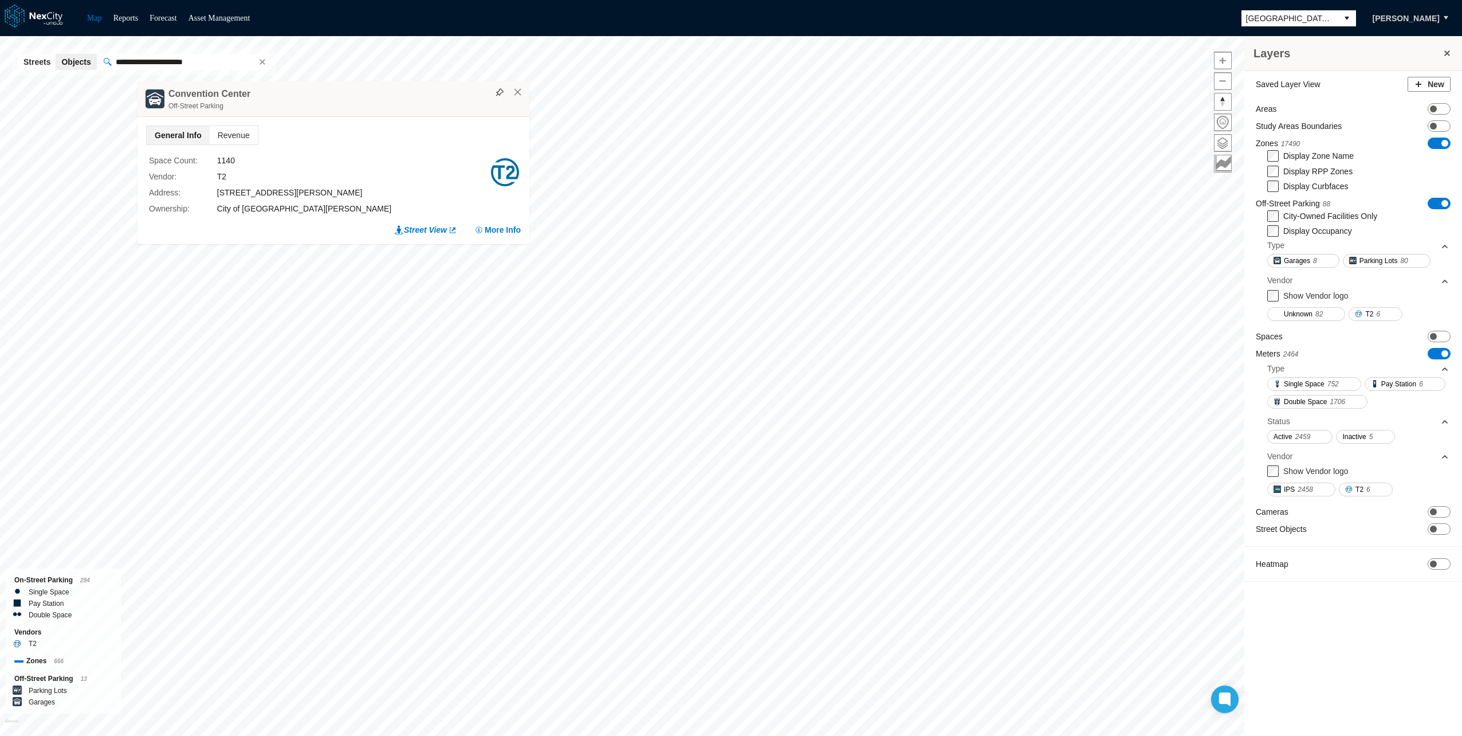
drag, startPoint x: 1014, startPoint y: 97, endPoint x: 281, endPoint y: 97, distance: 732.8
click at [281, 97] on div "[GEOGRAPHIC_DATA] Off-Street Parking" at bounding box center [334, 99] width 392 height 36
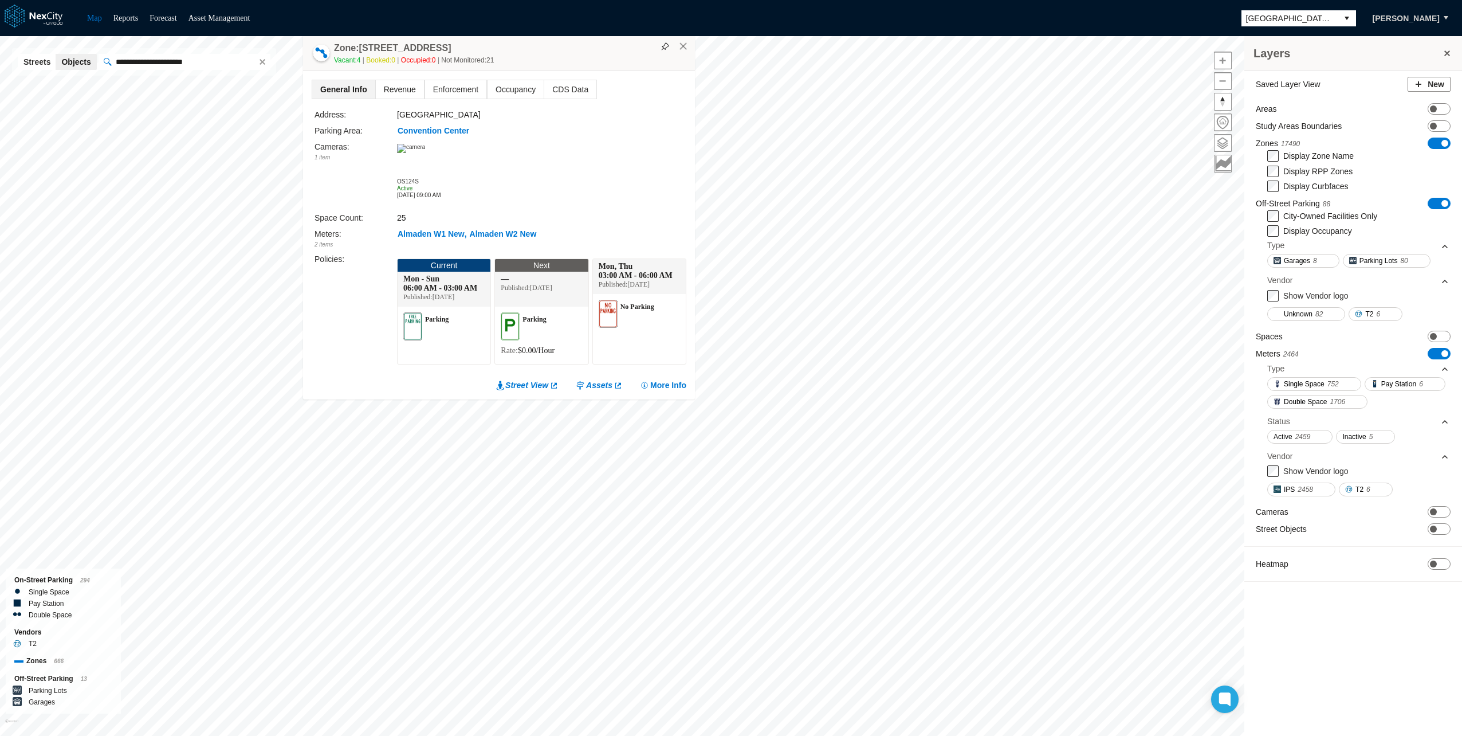
click at [393, 95] on span "Revenue" at bounding box center [400, 89] width 48 height 18
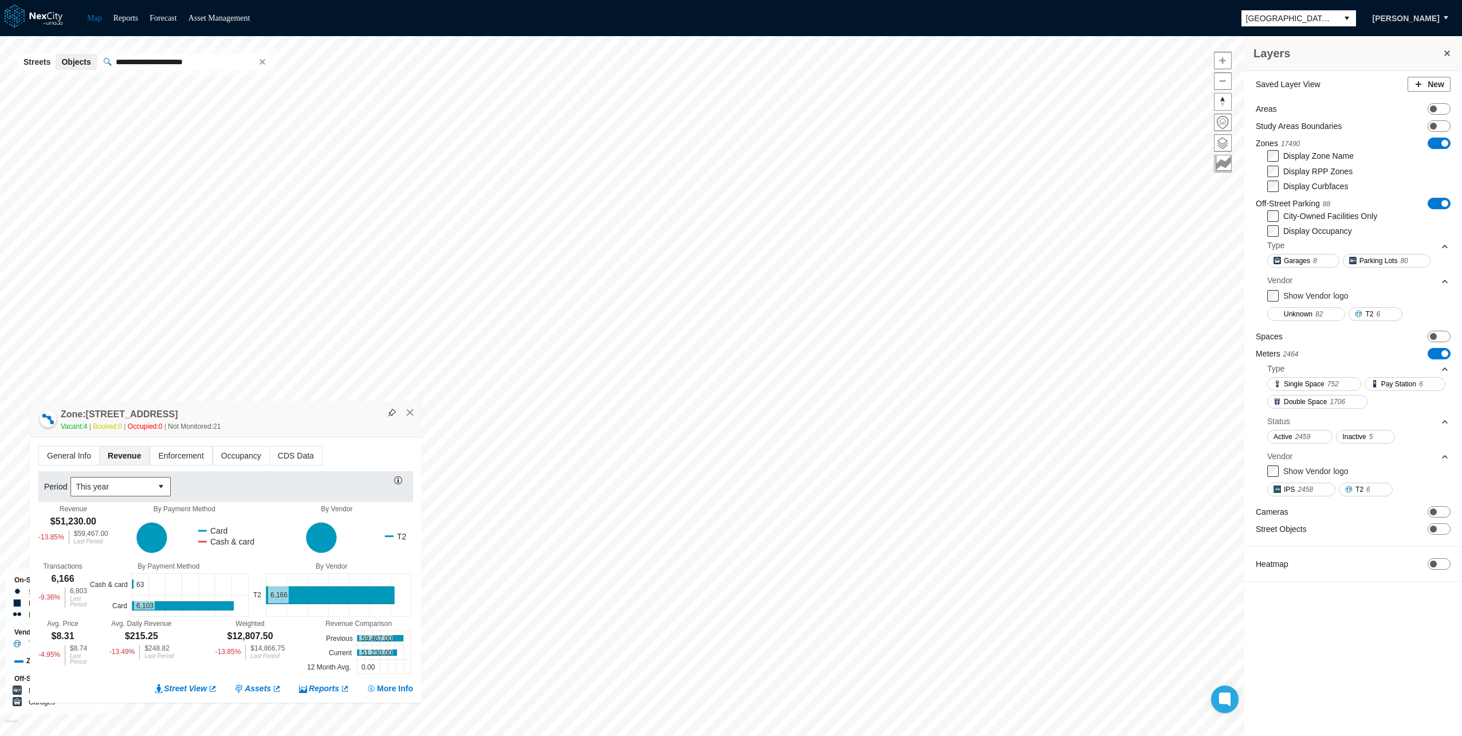
drag, startPoint x: 591, startPoint y: 436, endPoint x: 318, endPoint y: 416, distance: 274.0
click at [318, 416] on div "Zone: [STREET_ADDRESS][GEOGRAPHIC_DATA]-PZ Vacant: 4 Booked: 0 Occupied: 0 Not …" at bounding box center [226, 419] width 392 height 36
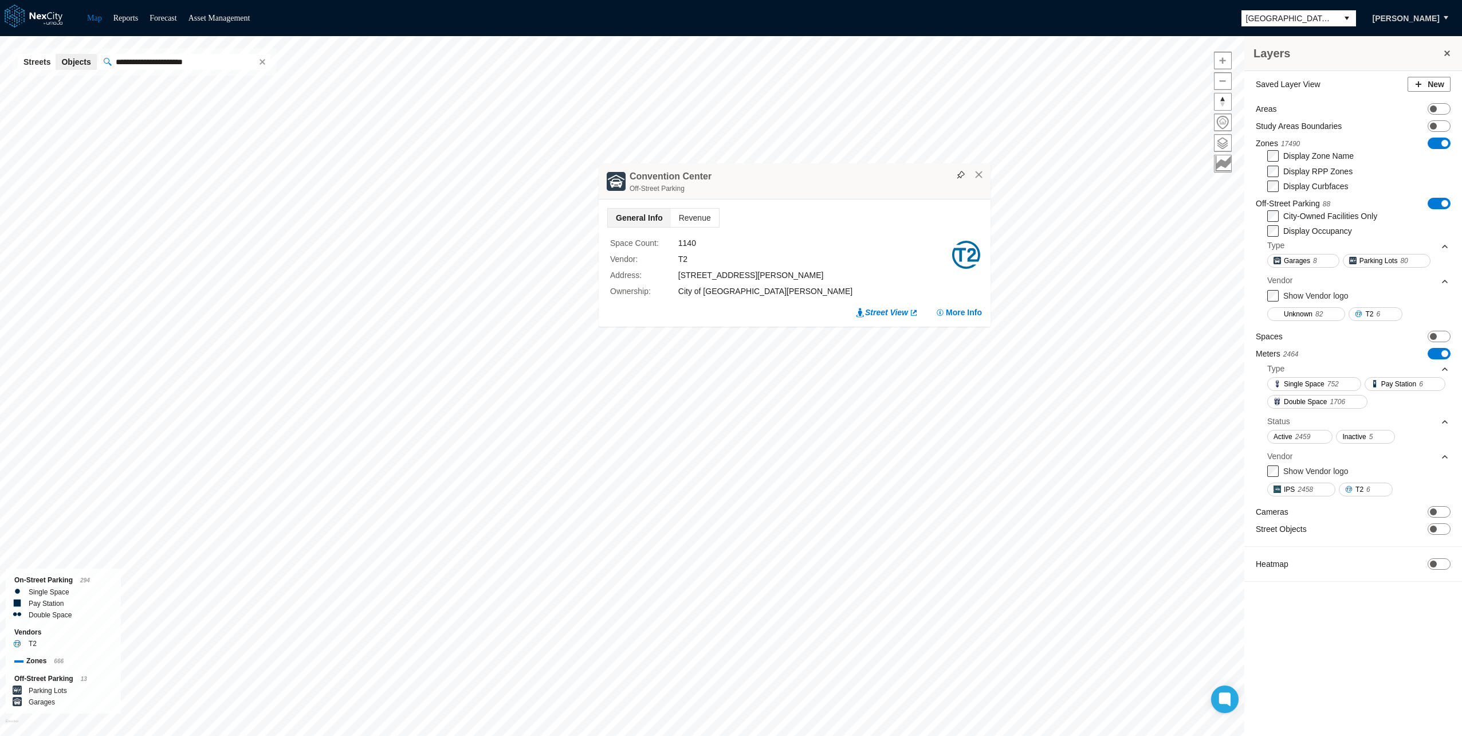
click at [623, 260] on label "Vendor :" at bounding box center [644, 259] width 68 height 13
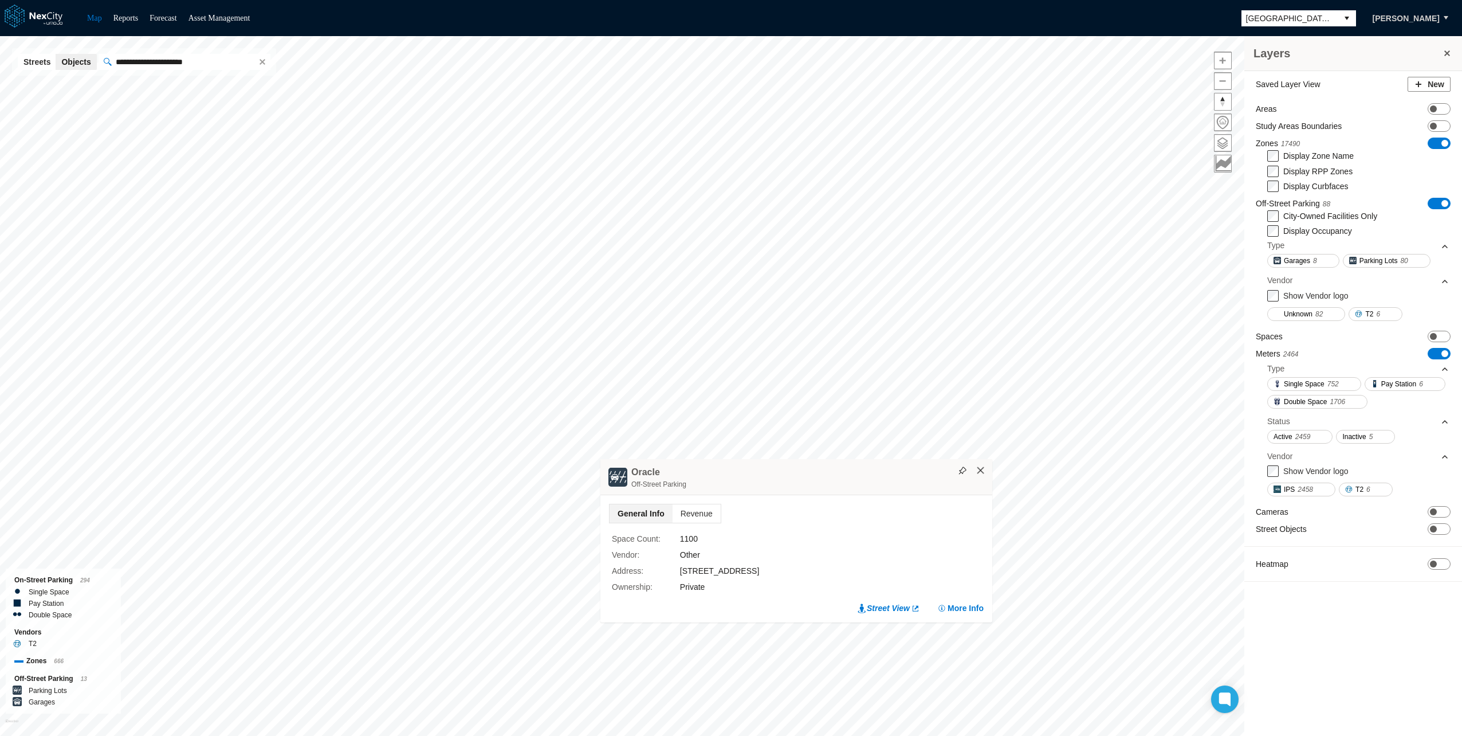
click at [980, 469] on button "×" at bounding box center [981, 470] width 10 height 10
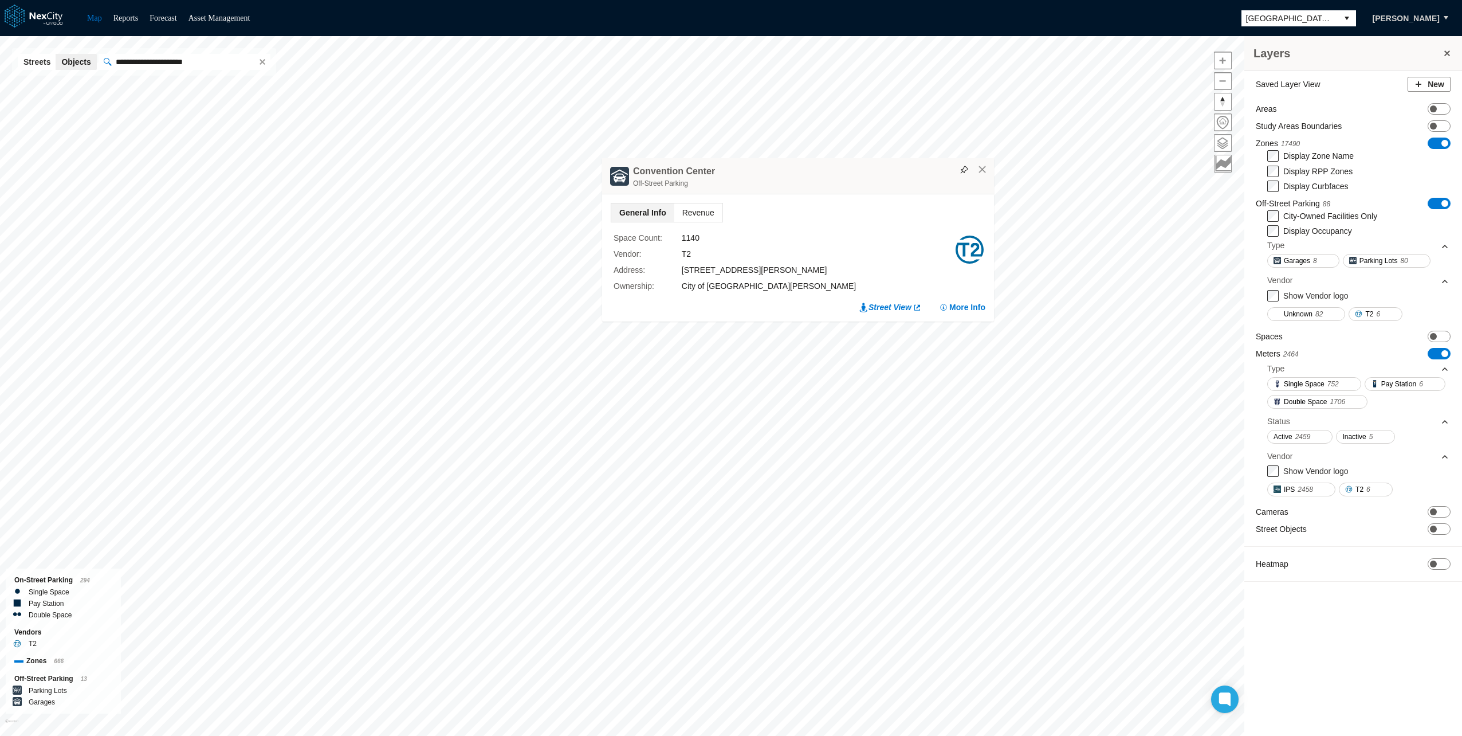
click at [703, 209] on span "Revenue" at bounding box center [698, 212] width 48 height 18
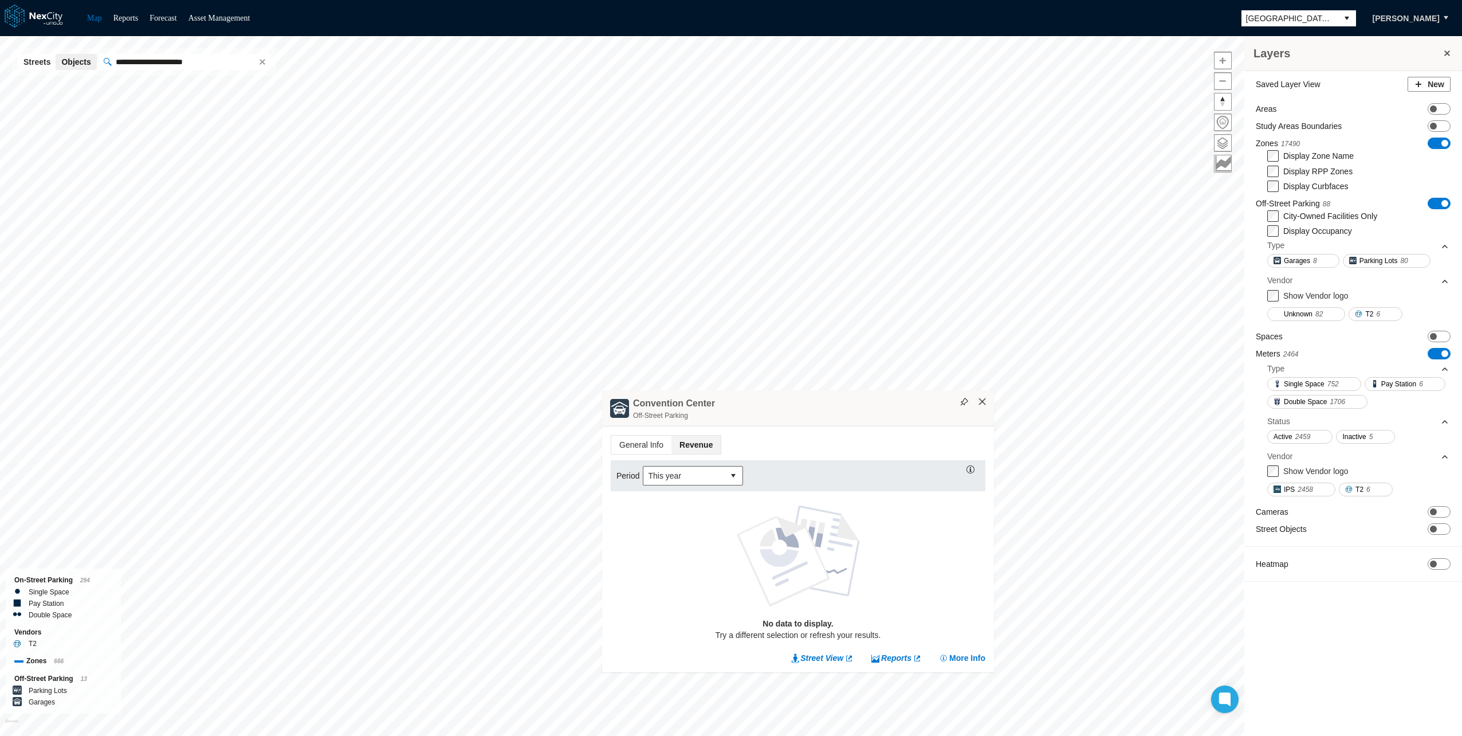
click at [987, 403] on button "×" at bounding box center [982, 401] width 10 height 10
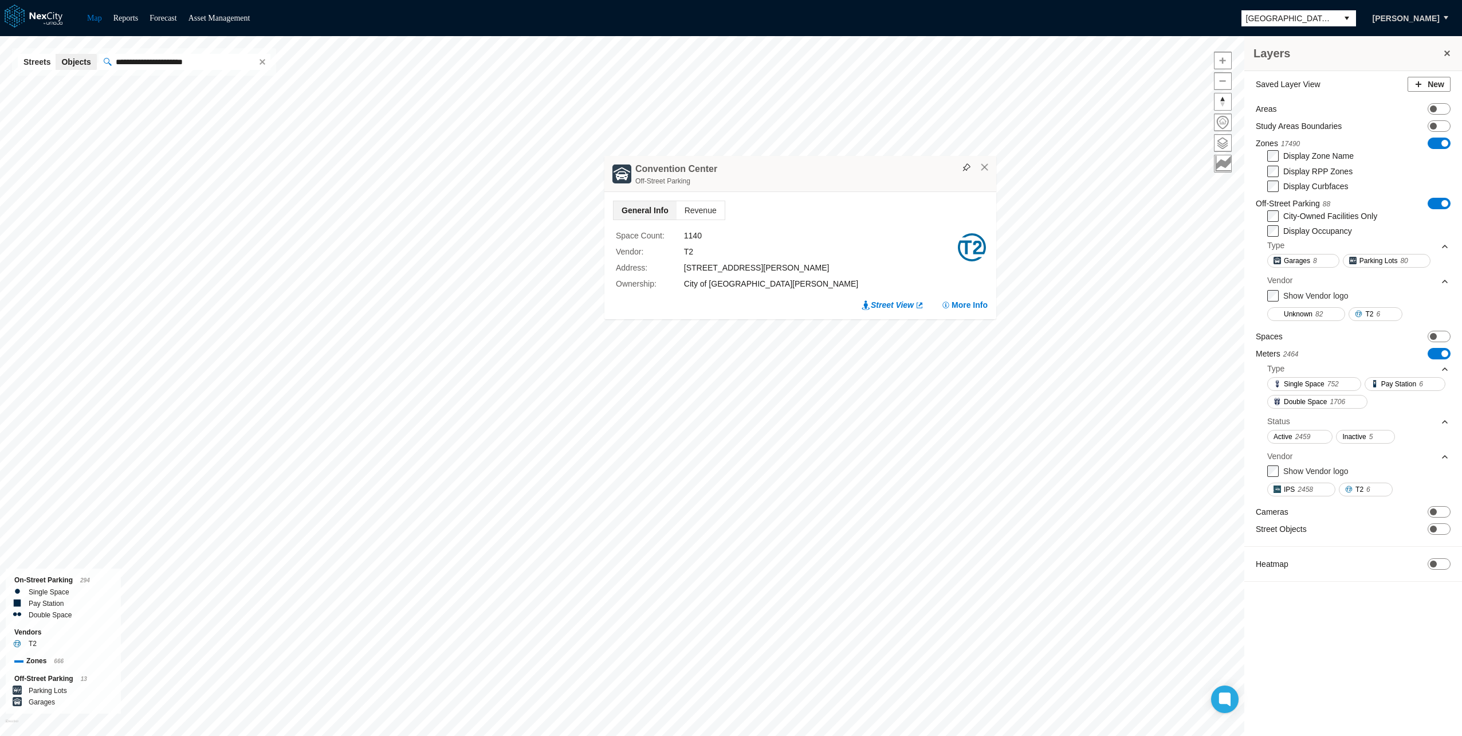
click at [688, 249] on div "T2" at bounding box center [820, 251] width 272 height 13
drag, startPoint x: 688, startPoint y: 249, endPoint x: 684, endPoint y: 211, distance: 38.6
click at [684, 211] on span "Revenue" at bounding box center [701, 210] width 48 height 18
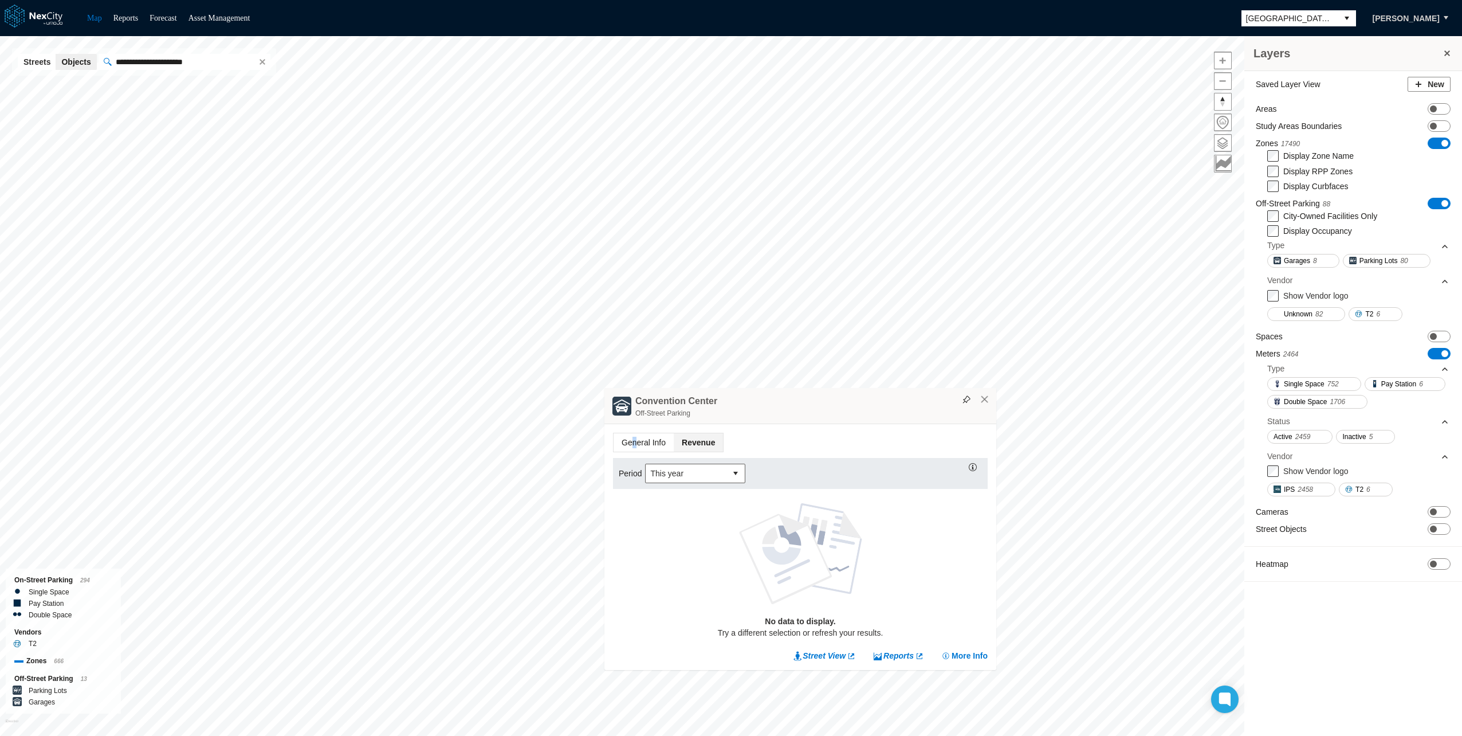
click at [634, 442] on span "General Info" at bounding box center [644, 442] width 60 height 18
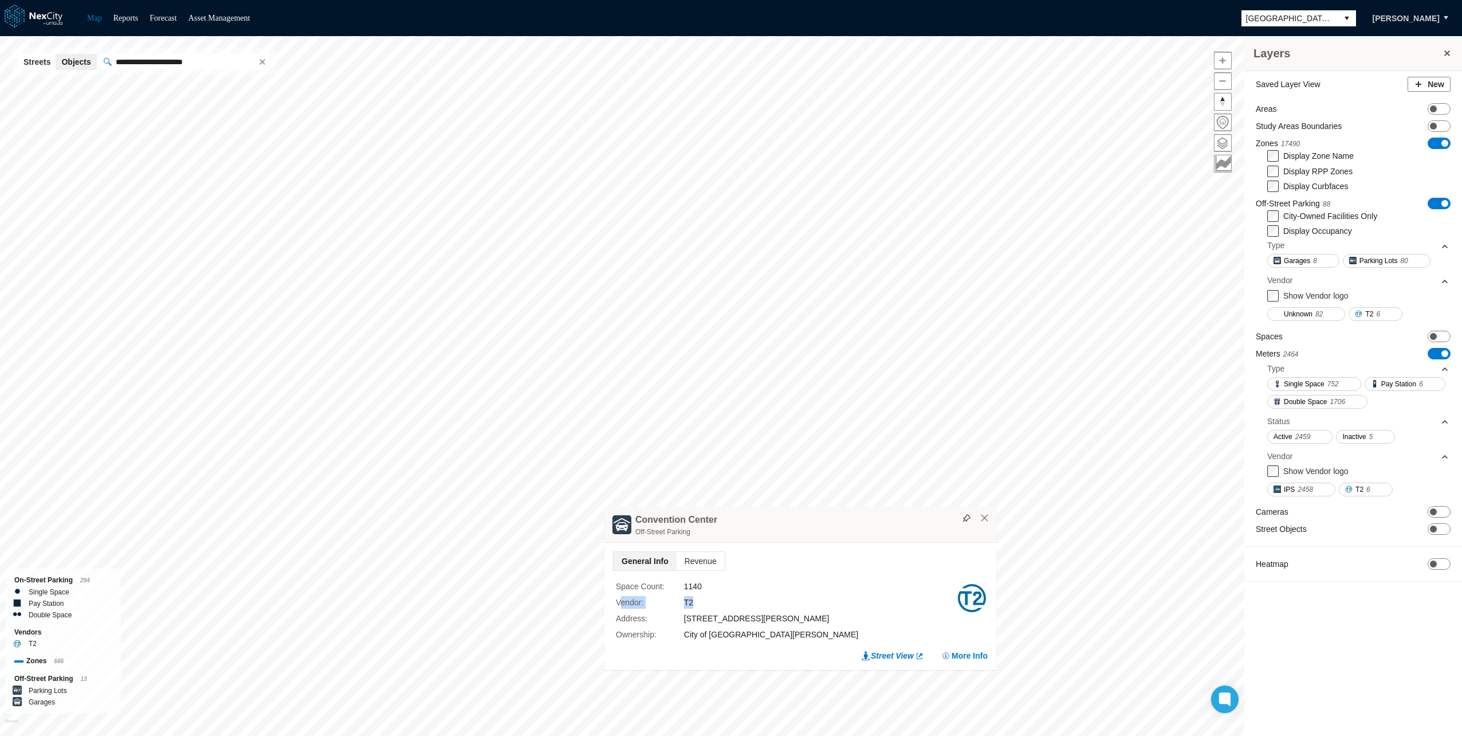
drag, startPoint x: 622, startPoint y: 601, endPoint x: 721, endPoint y: 600, distance: 99.7
click at [721, 600] on div "Vendor : T2" at bounding box center [786, 602] width 340 height 13
click at [708, 549] on div "General Info Revenue Space Count : 1140 Vendor : T2 Address : [STREET_ADDRESS][…" at bounding box center [800, 606] width 392 height 127
click at [701, 559] on span "Revenue" at bounding box center [701, 561] width 48 height 18
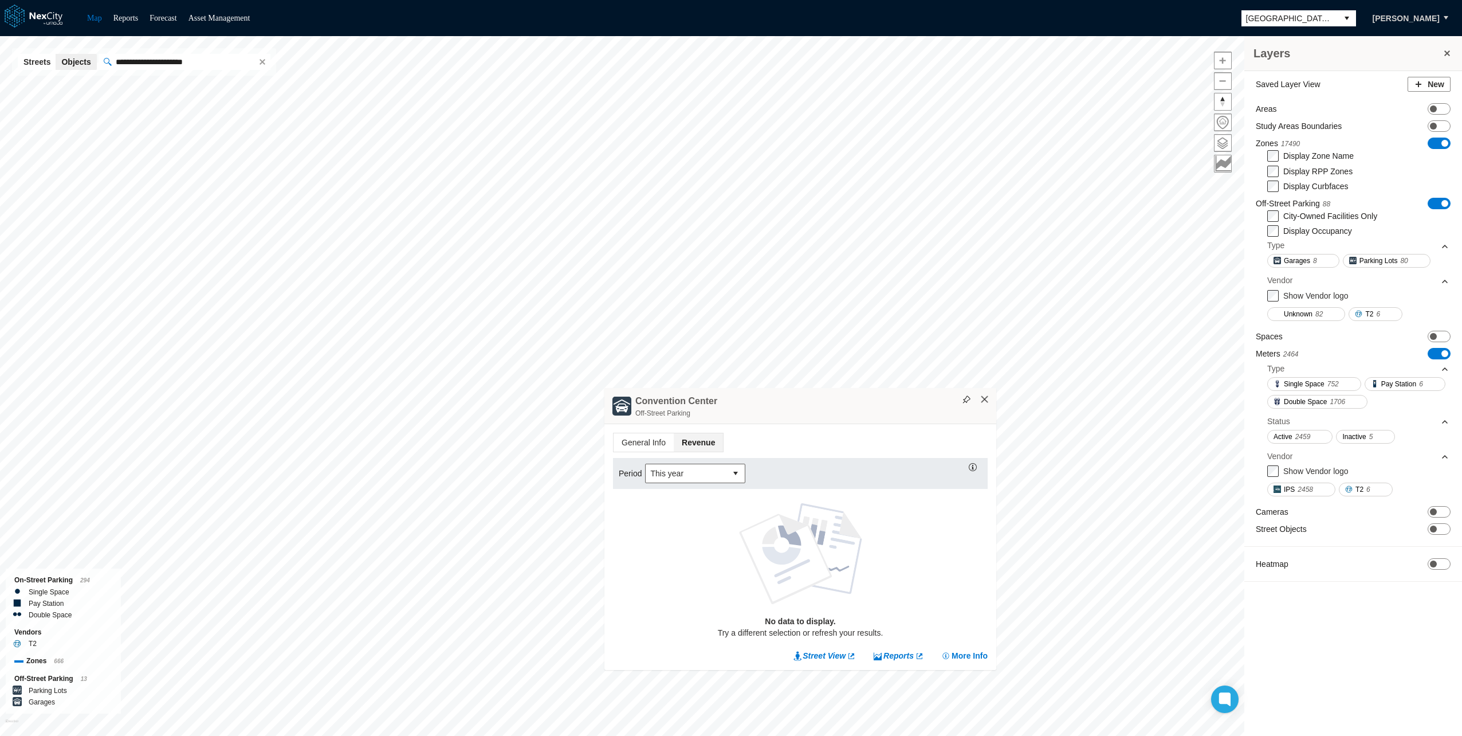
click at [987, 399] on button "×" at bounding box center [985, 399] width 10 height 10
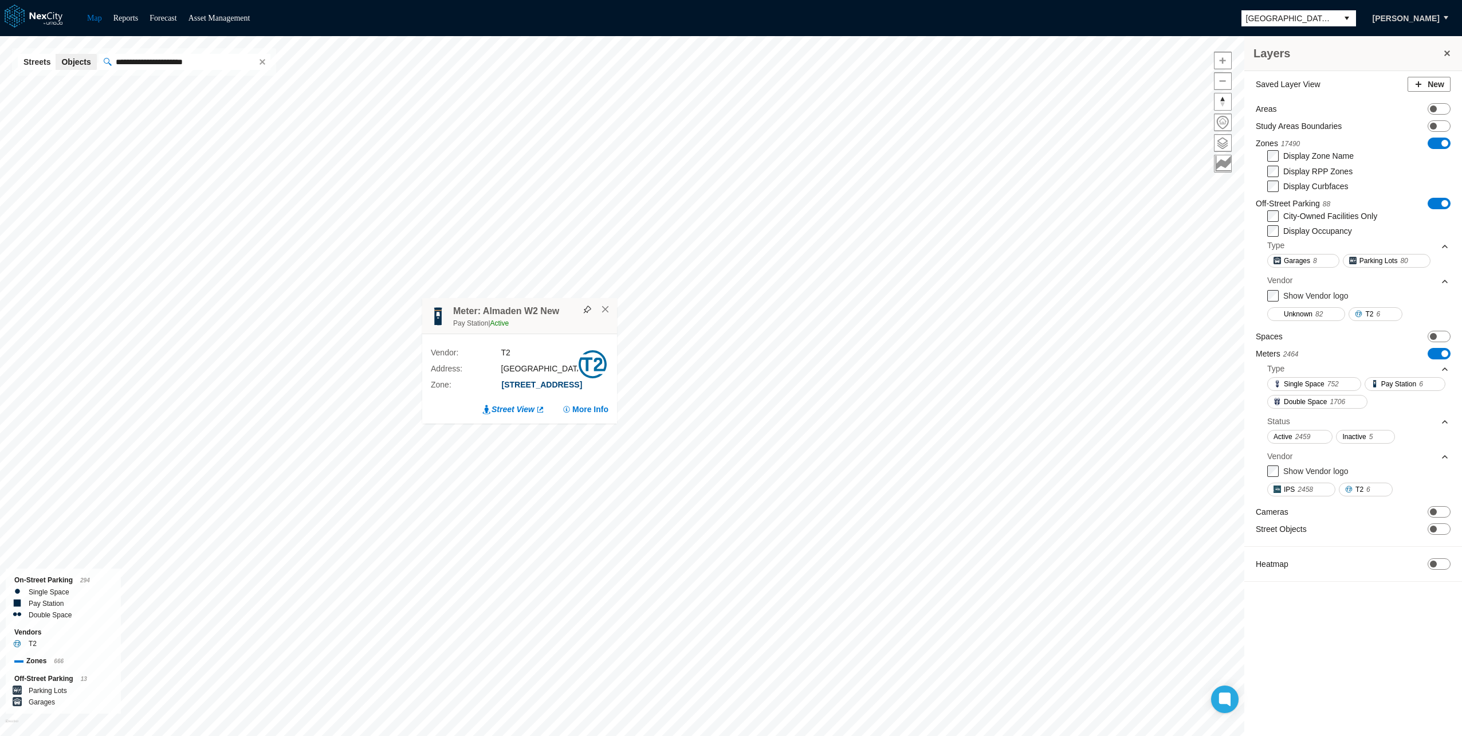
click at [524, 379] on button "[STREET_ADDRESS]" at bounding box center [542, 385] width 82 height 12
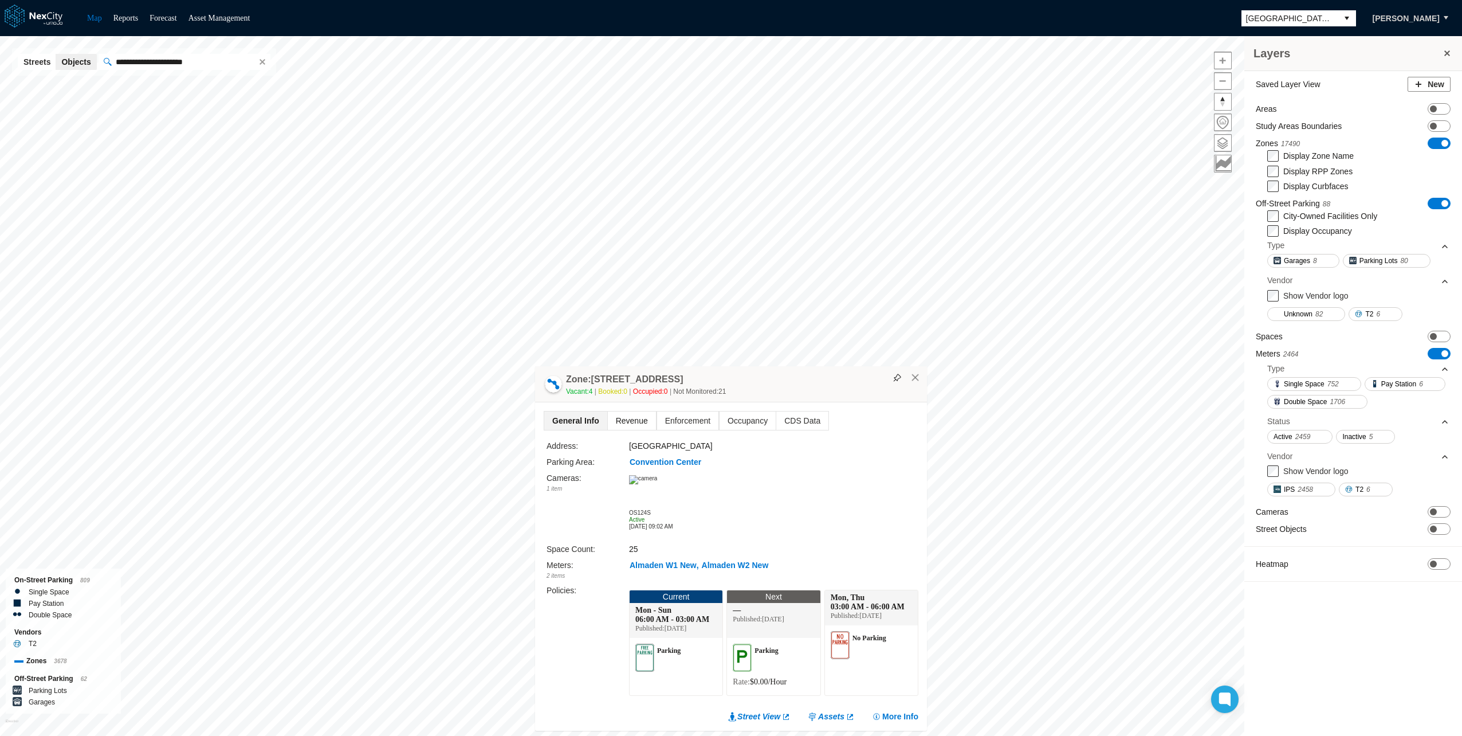
click at [626, 421] on span "Revenue" at bounding box center [632, 420] width 48 height 18
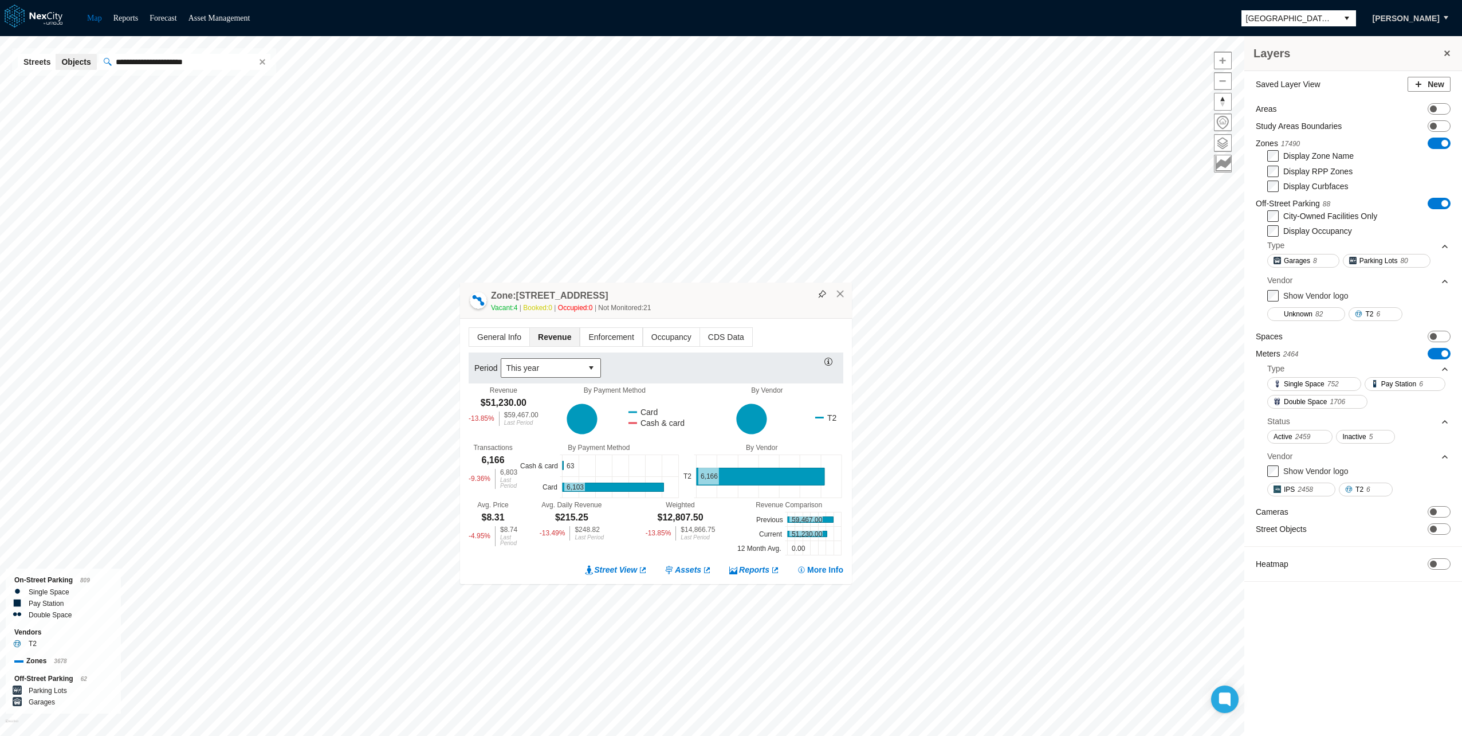
drag, startPoint x: 827, startPoint y: 443, endPoint x: 752, endPoint y: 296, distance: 164.8
click at [752, 296] on div "Zone: [STREET_ADDRESS][GEOGRAPHIC_DATA]-PZ Vacant: 4 Booked: 0 Occupied: 0 Not …" at bounding box center [656, 300] width 392 height 36
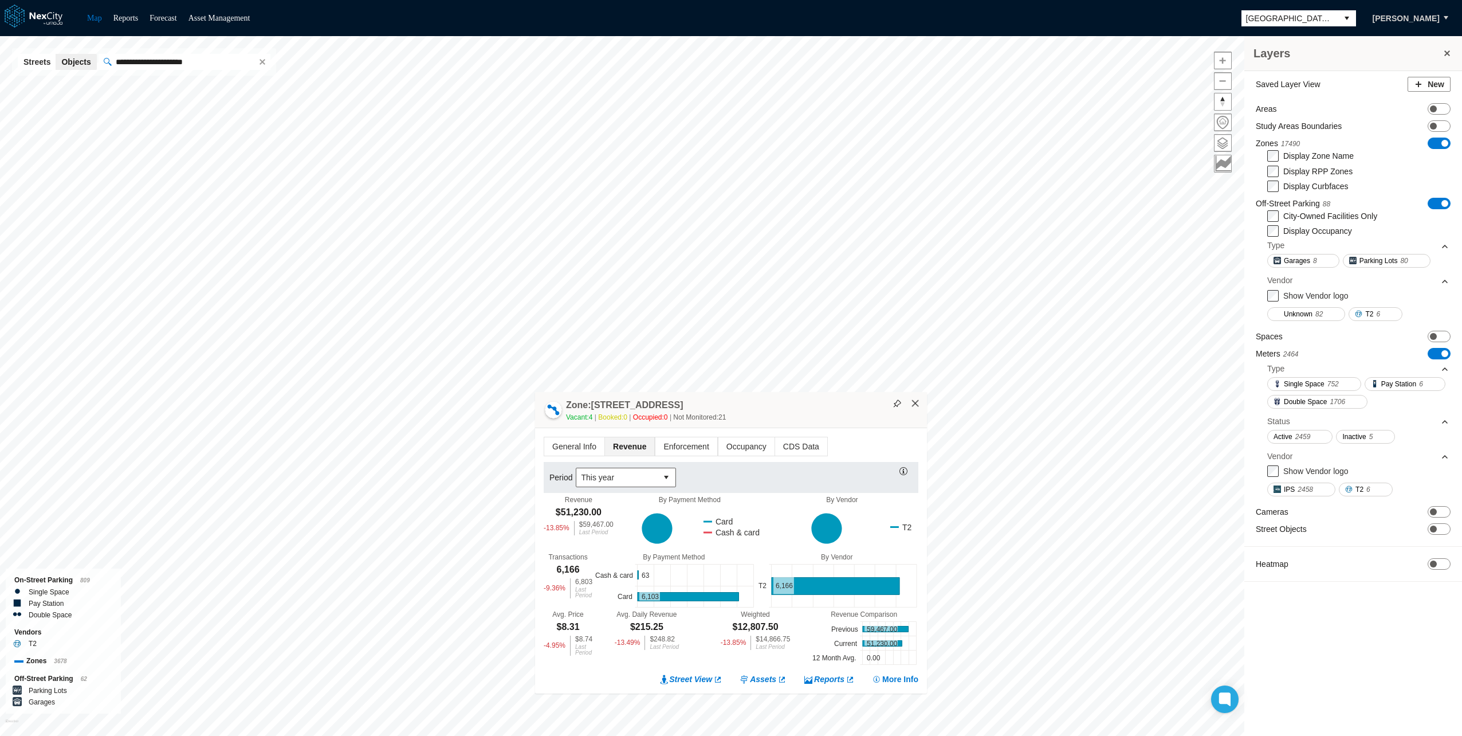
click at [920, 405] on button "×" at bounding box center [915, 403] width 10 height 10
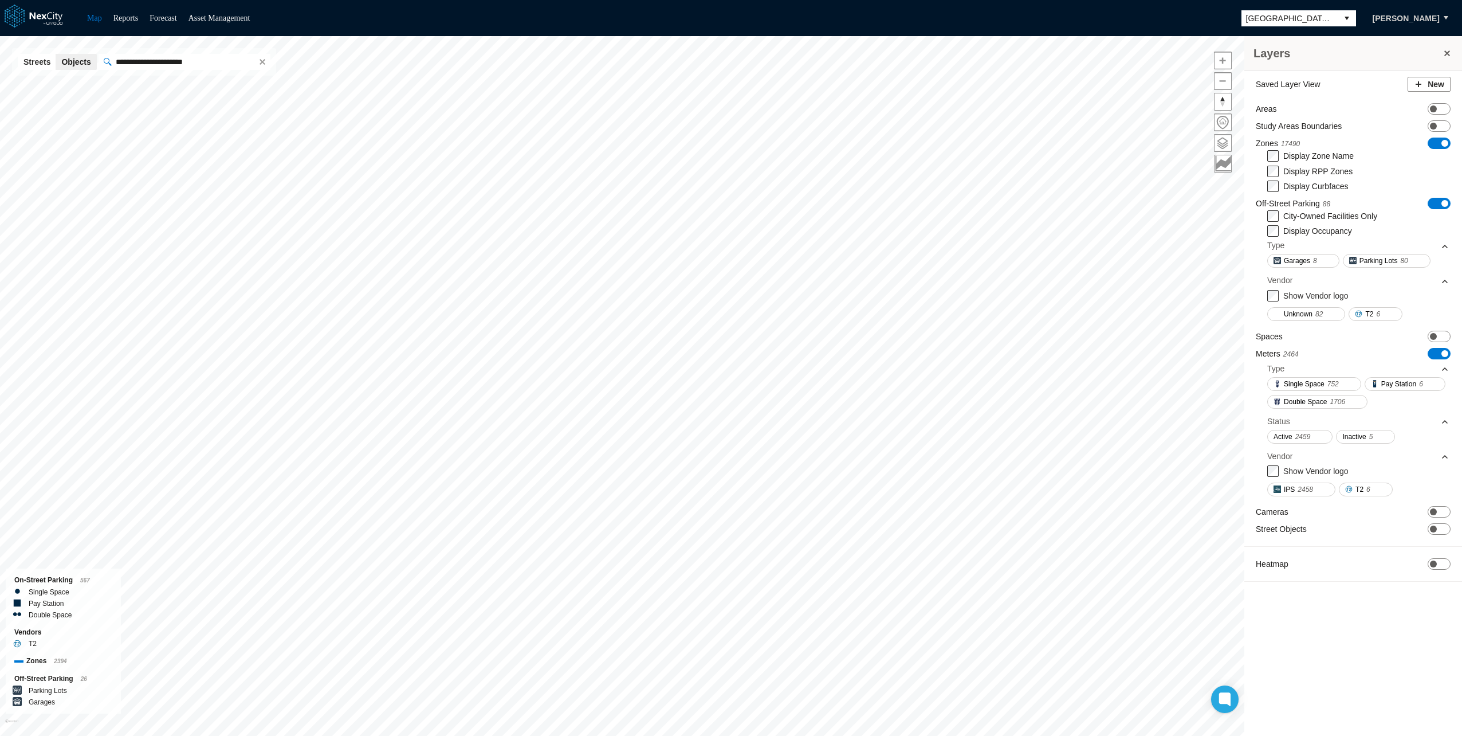
click at [178, 64] on input "**********" at bounding box center [182, 62] width 143 height 16
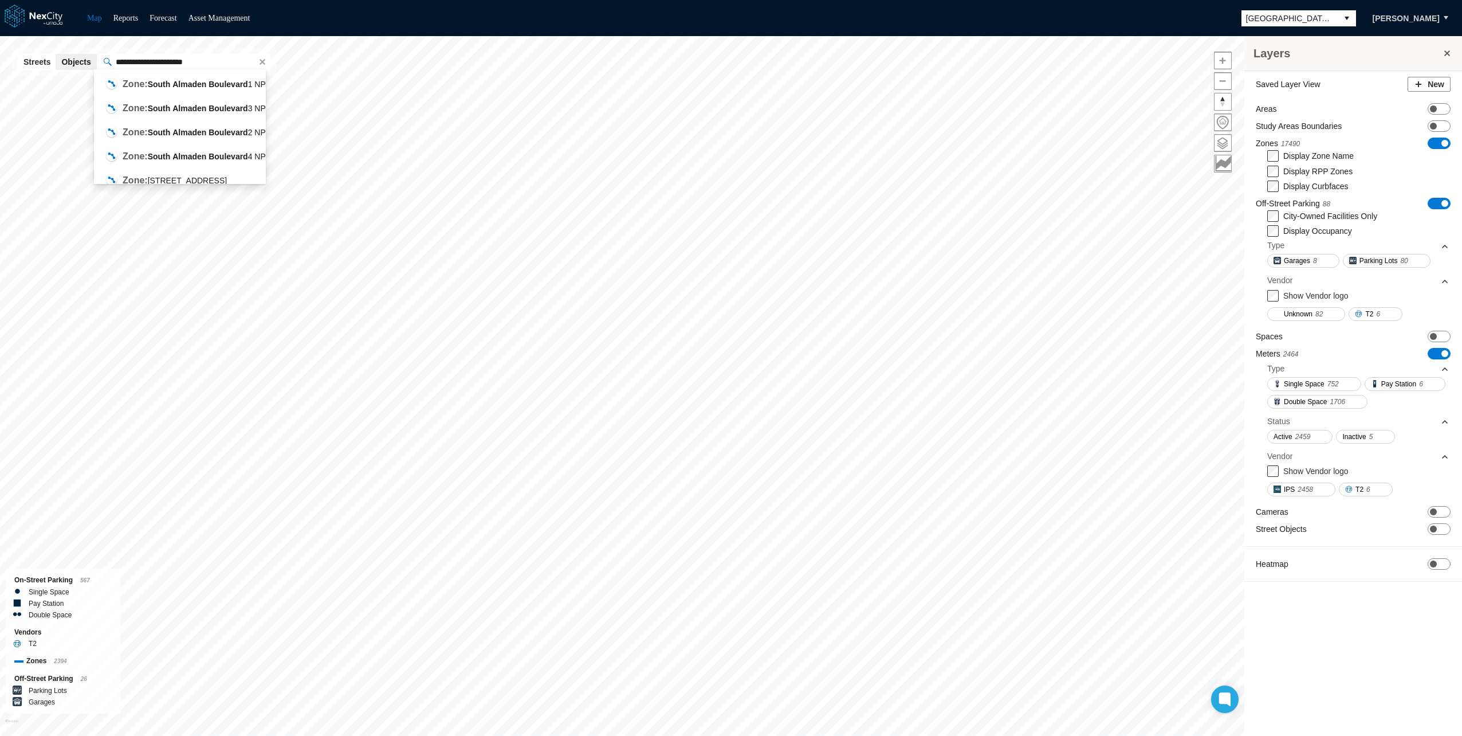
paste input "**********"
click at [198, 91] on div "[GEOGRAPHIC_DATA][PERSON_NAME]" at bounding box center [206, 97] width 166 height 13
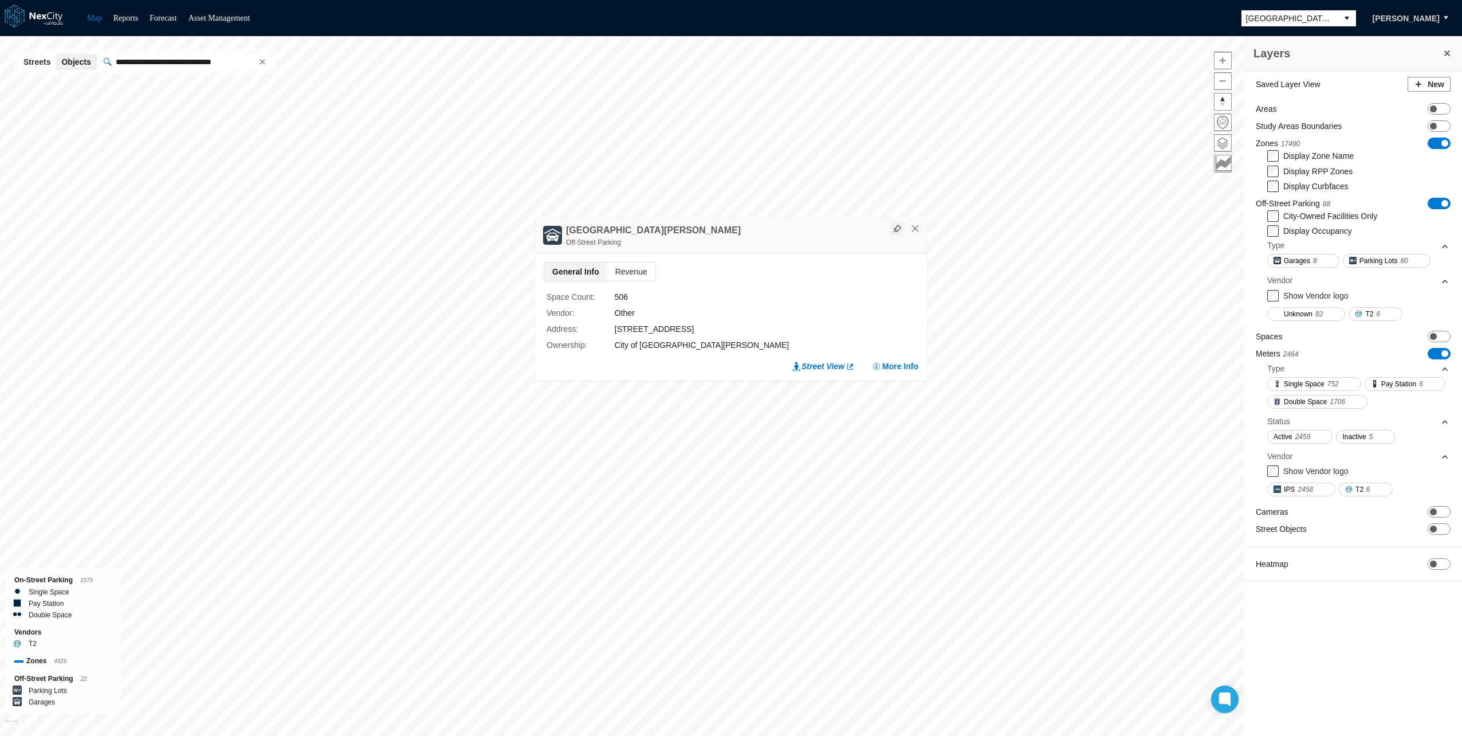
click at [897, 229] on img at bounding box center [897, 229] width 8 height 8
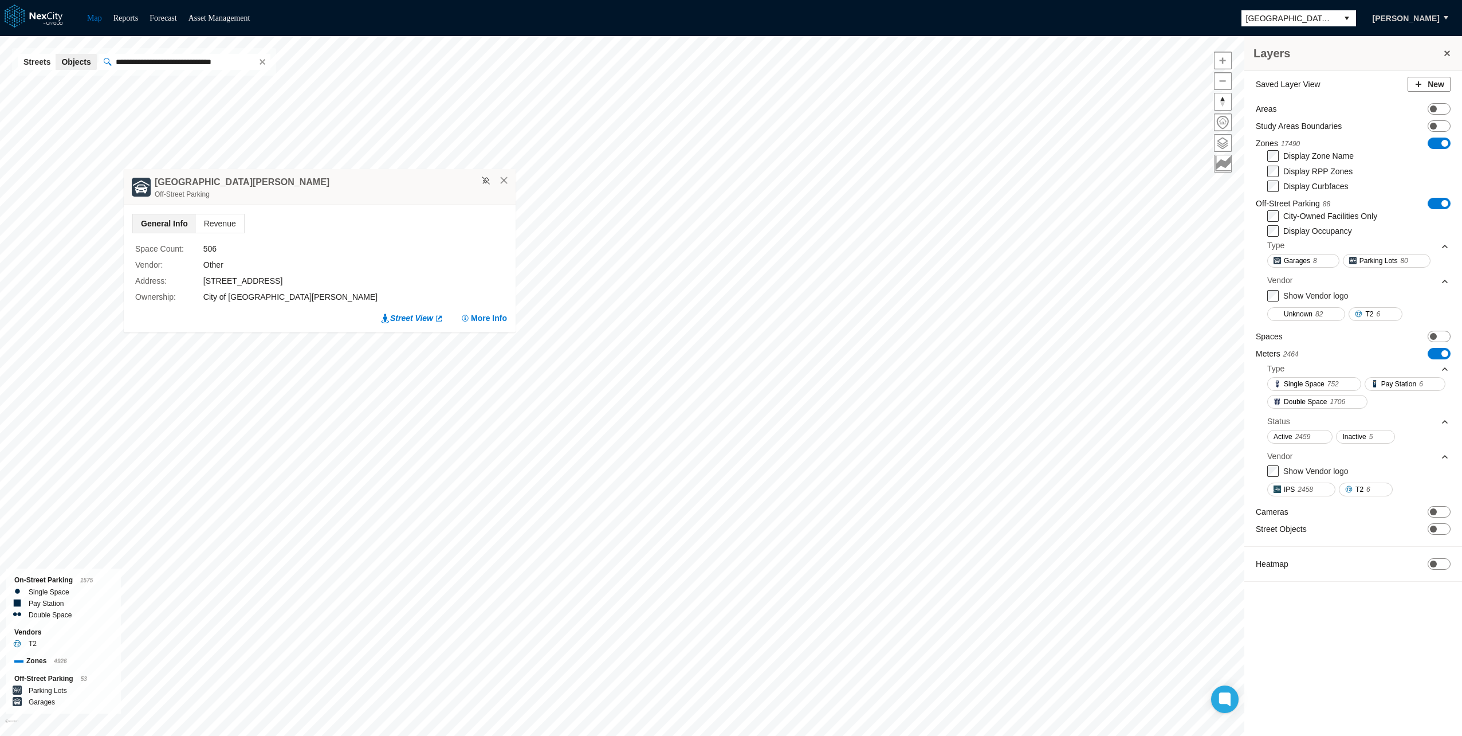
drag, startPoint x: 788, startPoint y: 229, endPoint x: 377, endPoint y: 180, distance: 414.2
click at [377, 180] on div "[GEOGRAPHIC_DATA][PERSON_NAME] Garage Off-Street Parking" at bounding box center [320, 187] width 392 height 36
click at [225, 58] on input "**********" at bounding box center [182, 62] width 143 height 16
paste input "text"
click at [199, 98] on span "Market & [GEOGRAPHIC_DATA][PERSON_NAME]" at bounding box center [210, 96] width 175 height 9
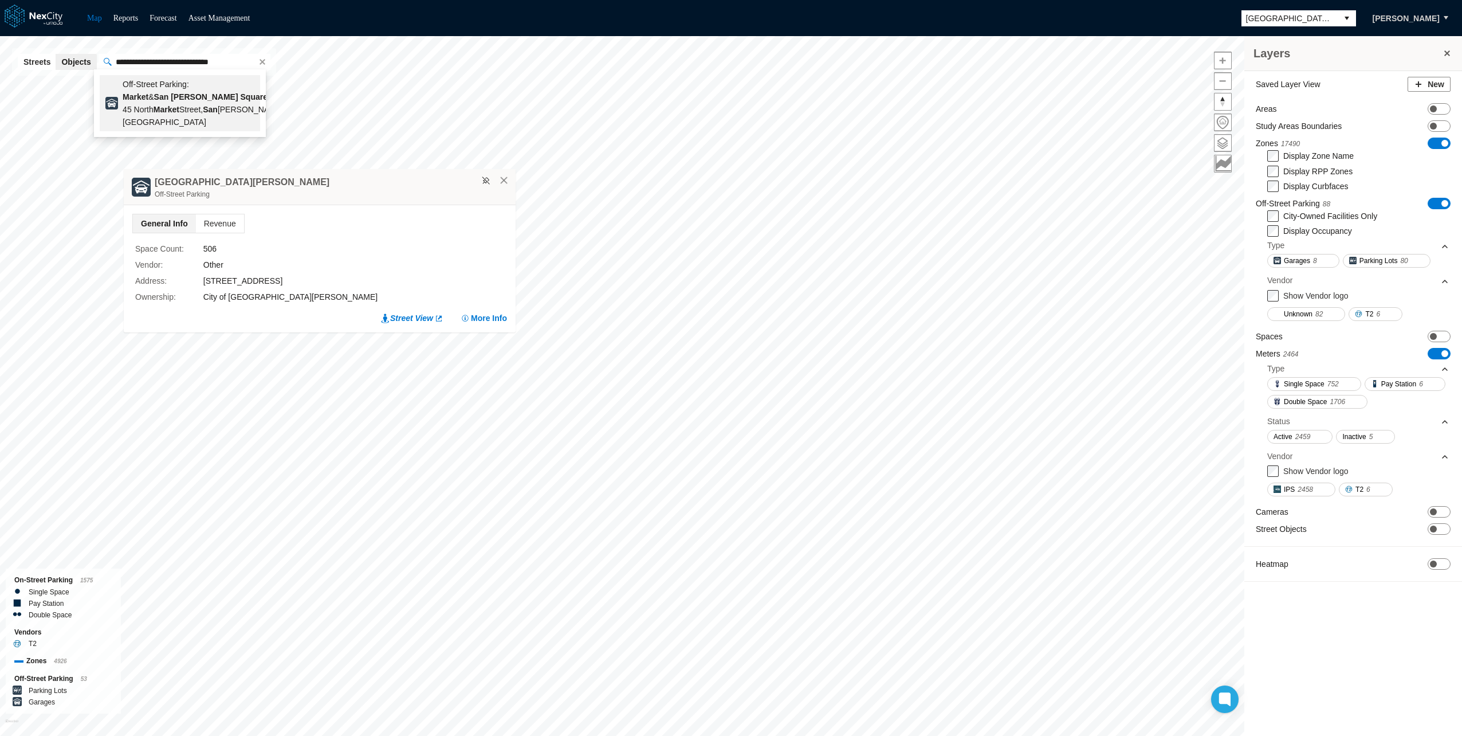
type input "**********"
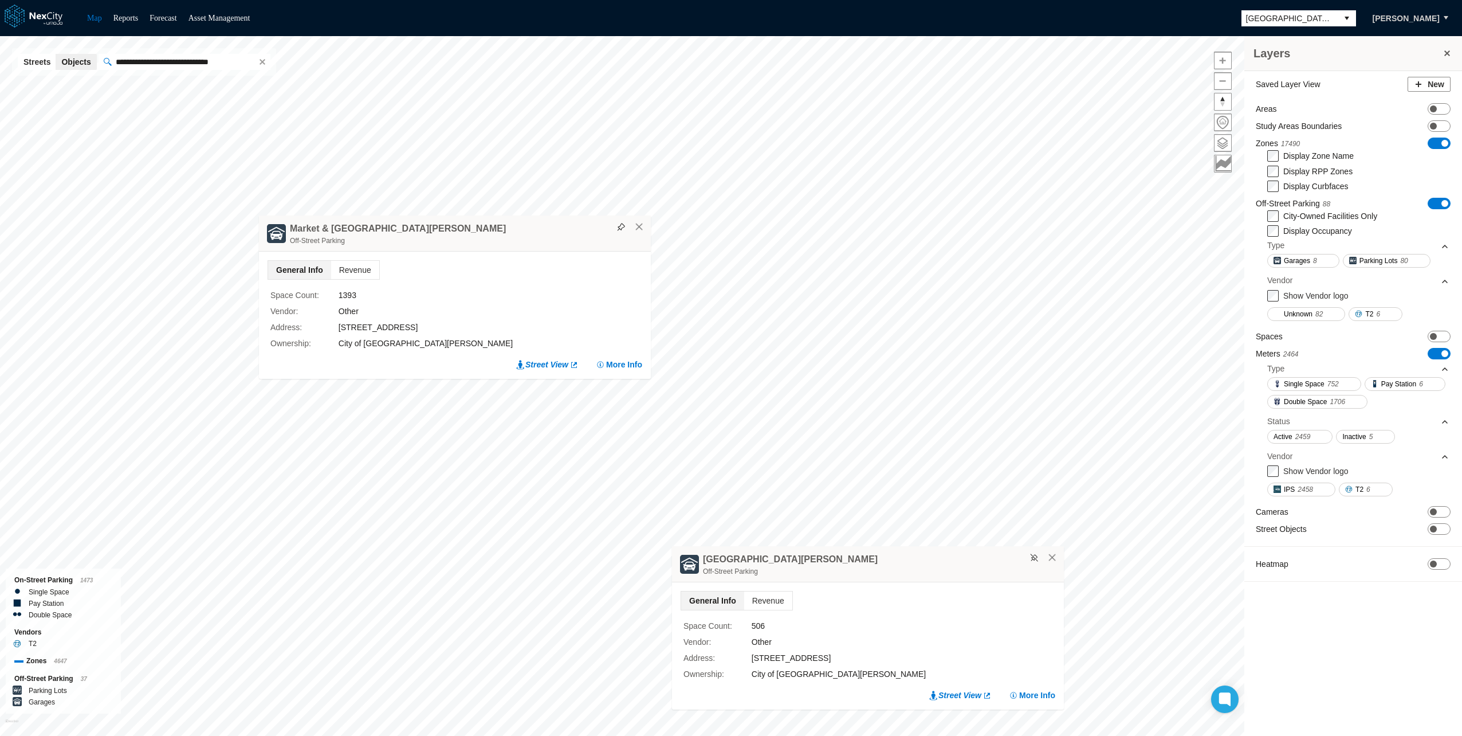
drag, startPoint x: 814, startPoint y: 225, endPoint x: 529, endPoint y: 223, distance: 285.3
click at [529, 223] on div "Market & [GEOGRAPHIC_DATA][PERSON_NAME] Garage Off-Street Parking" at bounding box center [455, 233] width 392 height 36
click at [610, 229] on img at bounding box center [612, 227] width 8 height 8
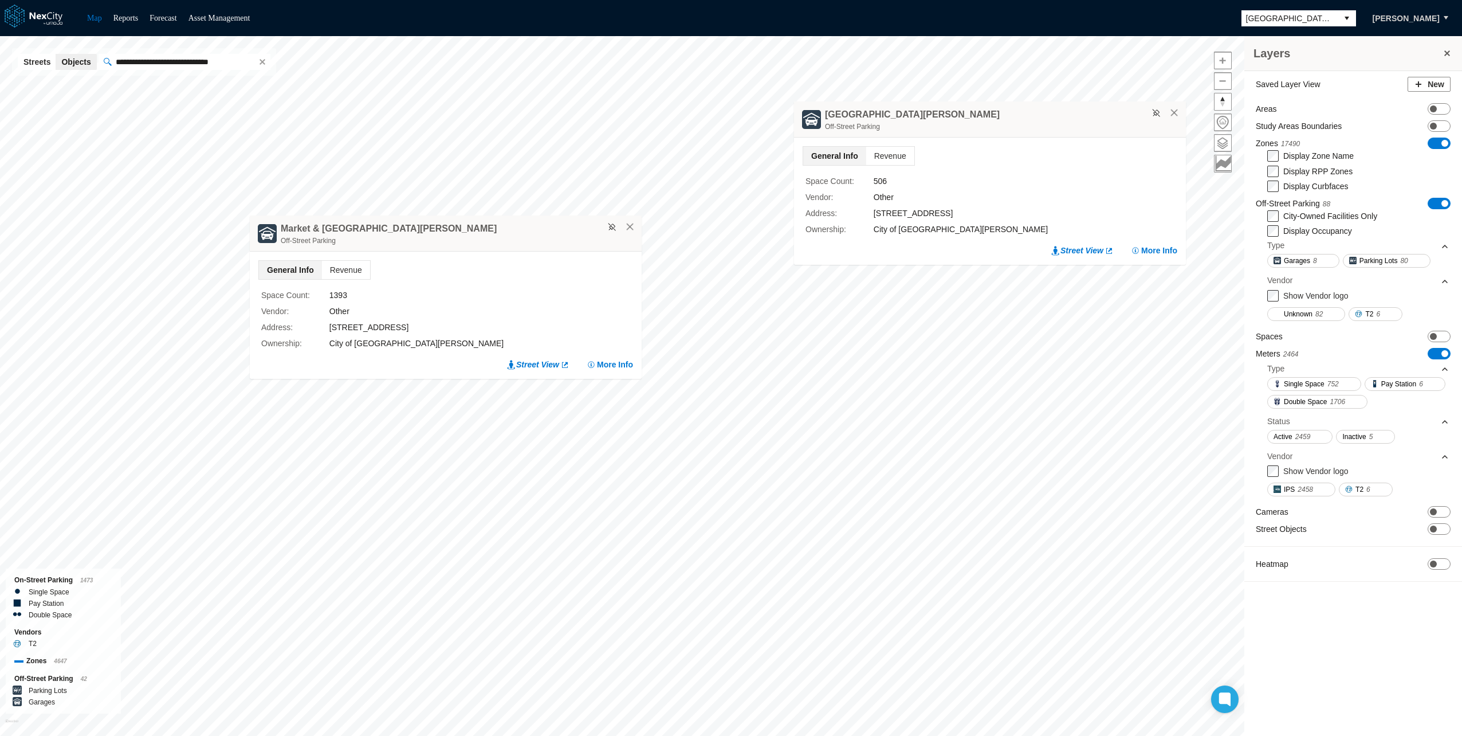
drag, startPoint x: 870, startPoint y: 564, endPoint x: 1016, endPoint y: 93, distance: 493.1
click at [1016, 101] on div "[GEOGRAPHIC_DATA][PERSON_NAME] Garage Off-Street Parking" at bounding box center [990, 119] width 392 height 36
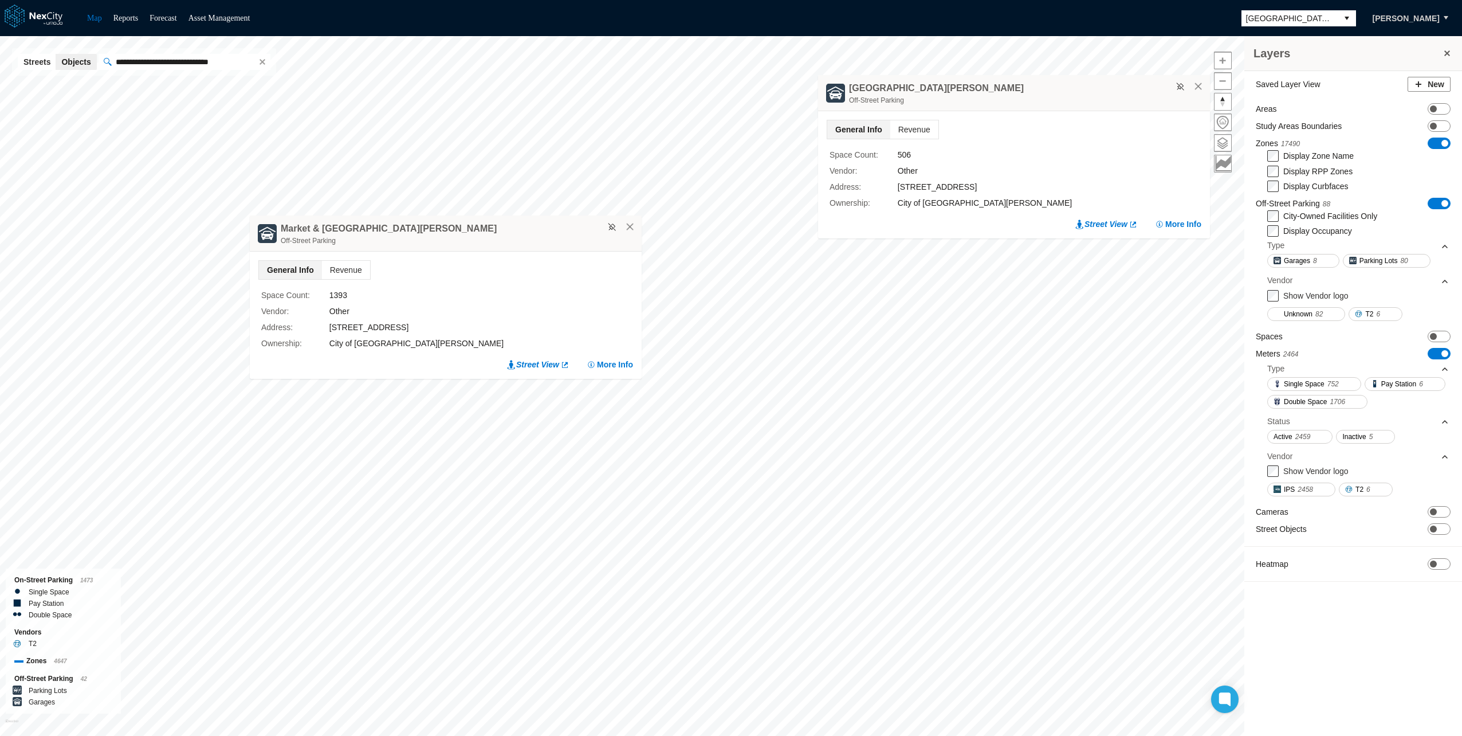
click at [1445, 53] on button at bounding box center [1446, 53] width 11 height 16
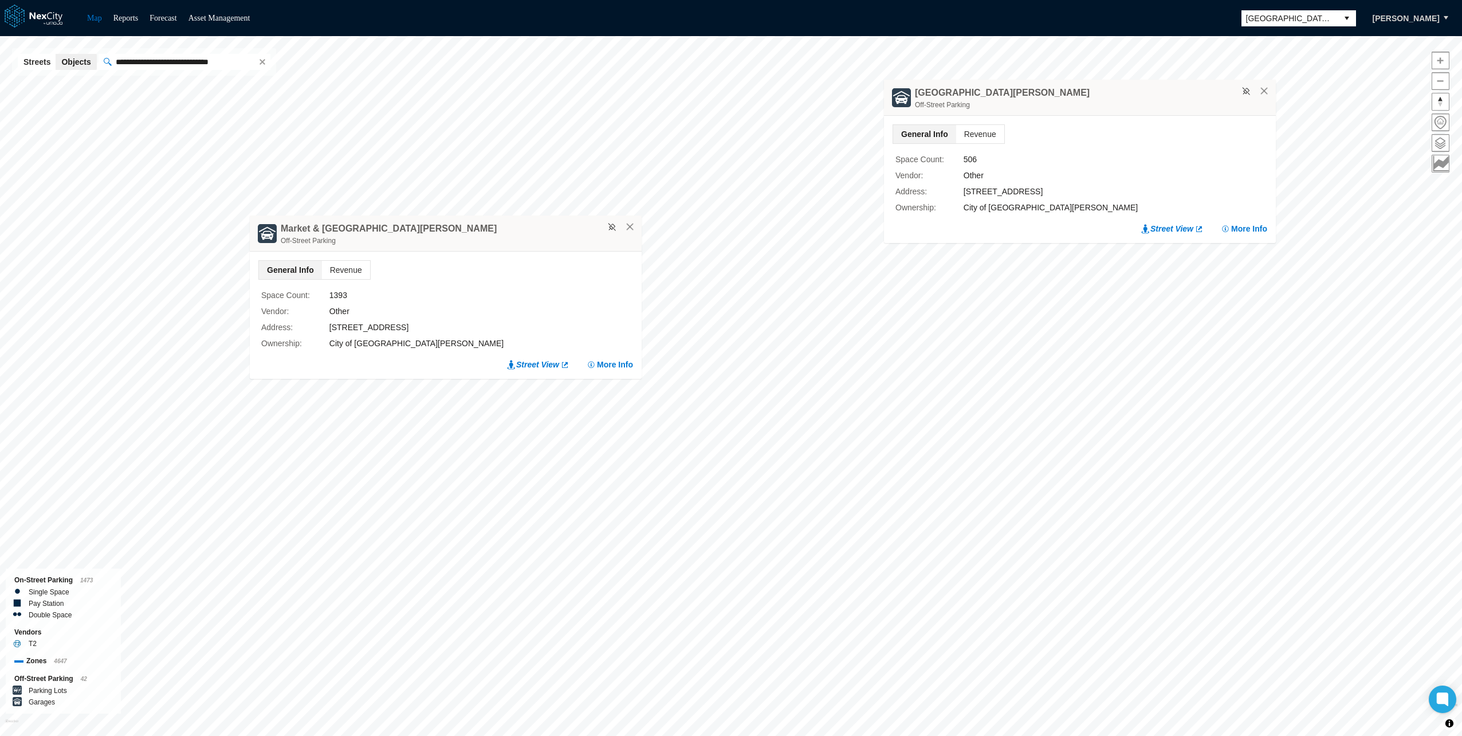
drag, startPoint x: 1007, startPoint y: 81, endPoint x: 1195, endPoint y: 88, distance: 188.0
click at [1195, 88] on div "[GEOGRAPHIC_DATA][PERSON_NAME] Garage Off-Street Parking" at bounding box center [1080, 98] width 392 height 36
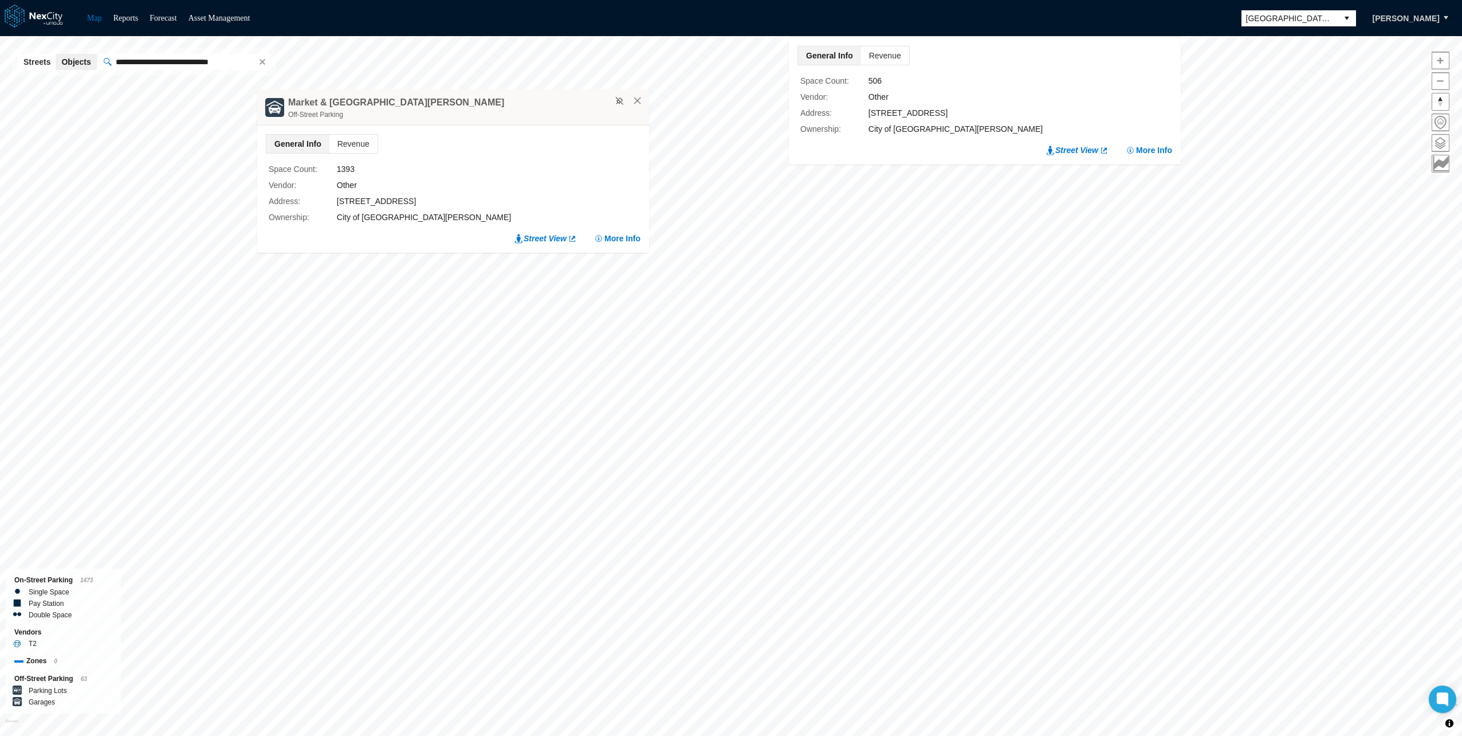
drag, startPoint x: 517, startPoint y: 97, endPoint x: 427, endPoint y: 125, distance: 94.2
click at [427, 125] on div "Market & [GEOGRAPHIC_DATA][PERSON_NAME] Garage Off-Street Parking" at bounding box center [453, 107] width 392 height 36
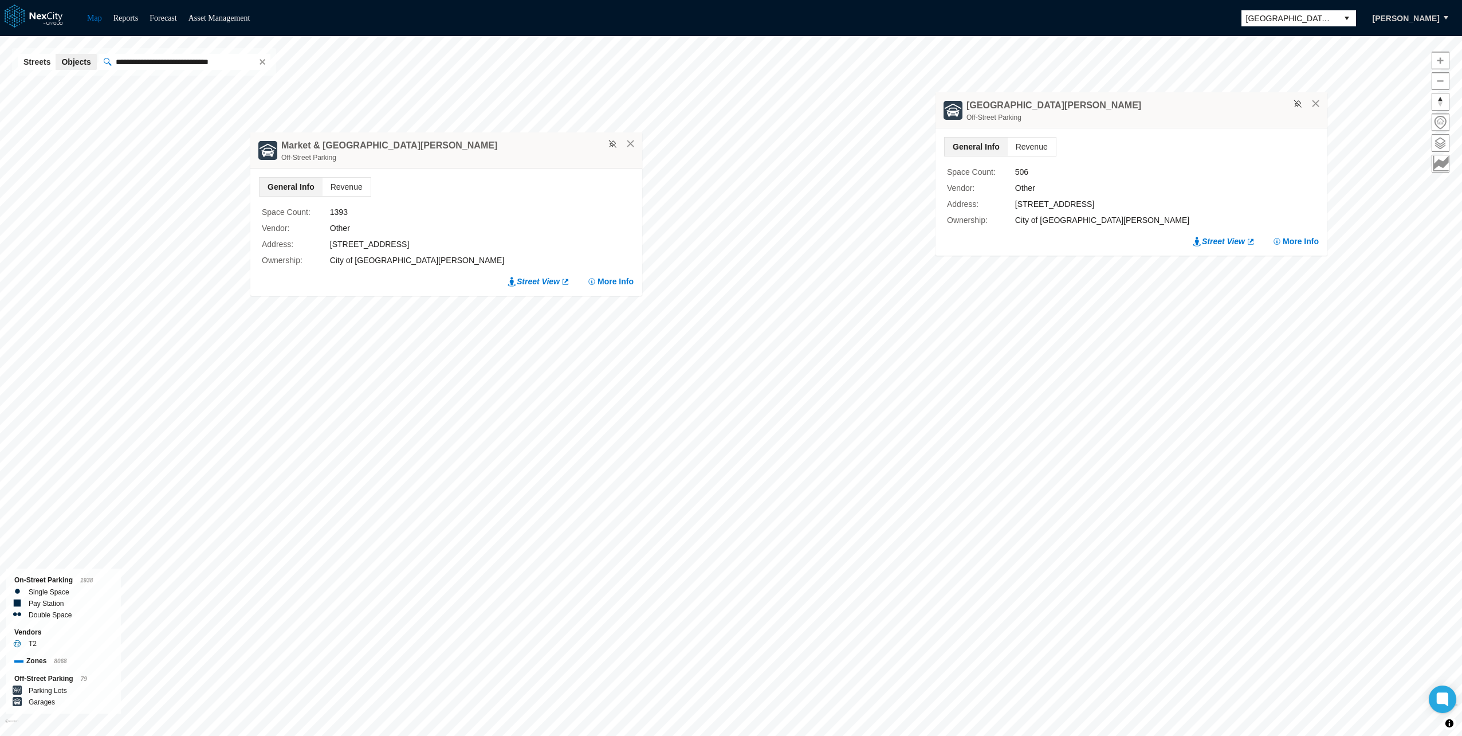
drag, startPoint x: 1083, startPoint y: 72, endPoint x: 1157, endPoint y: 101, distance: 79.3
click at [1157, 101] on div "[GEOGRAPHIC_DATA][PERSON_NAME] Garage Off-Street Parking" at bounding box center [1132, 110] width 392 height 36
